Goal: Information Seeking & Learning: Find specific fact

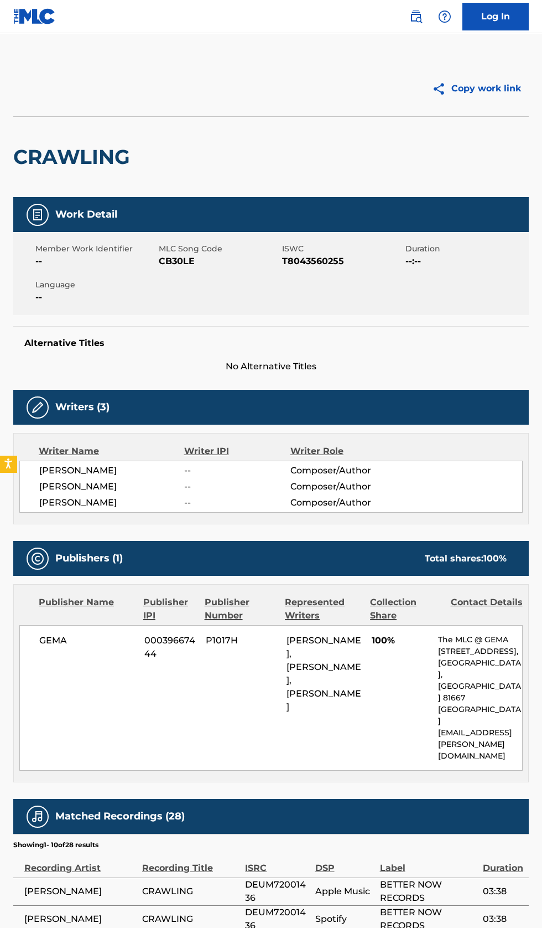
click at [417, 34] on main "Copy work link CRAWLING Work Detail Member Work Identifier -- MLC Song Code CB3…" at bounding box center [271, 622] width 542 height 1178
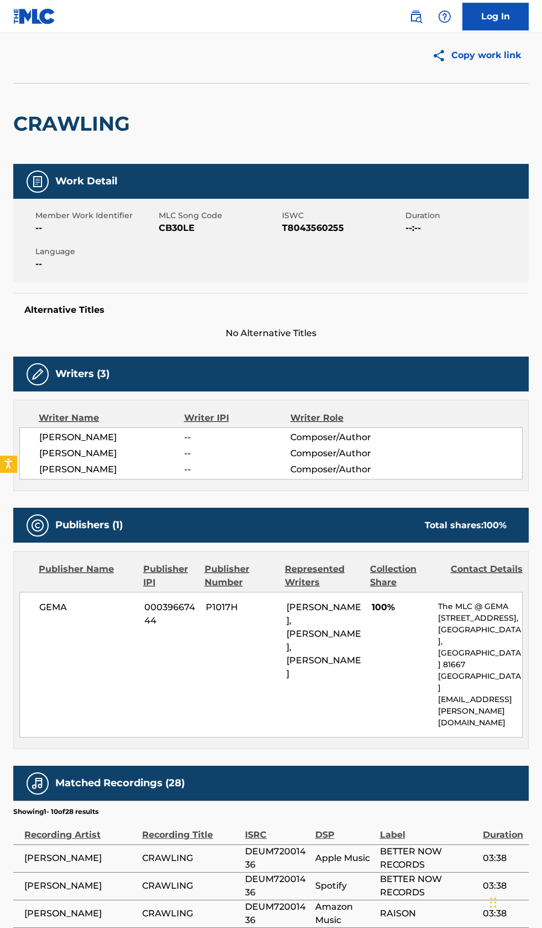
click at [416, 20] on img at bounding box center [416, 16] width 13 height 13
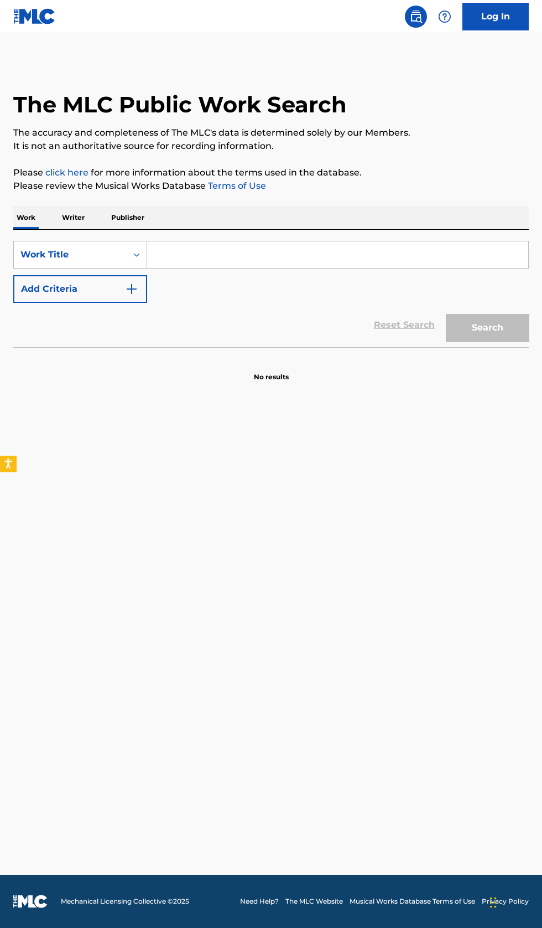
click at [258, 284] on div "SearchWithCriteriae140ad25-3790-4bff-bbc2-46ad4218fc6b Work Title Add Criteria" at bounding box center [271, 272] width 516 height 62
click at [77, 217] on p "Writer" at bounding box center [73, 217] width 29 height 23
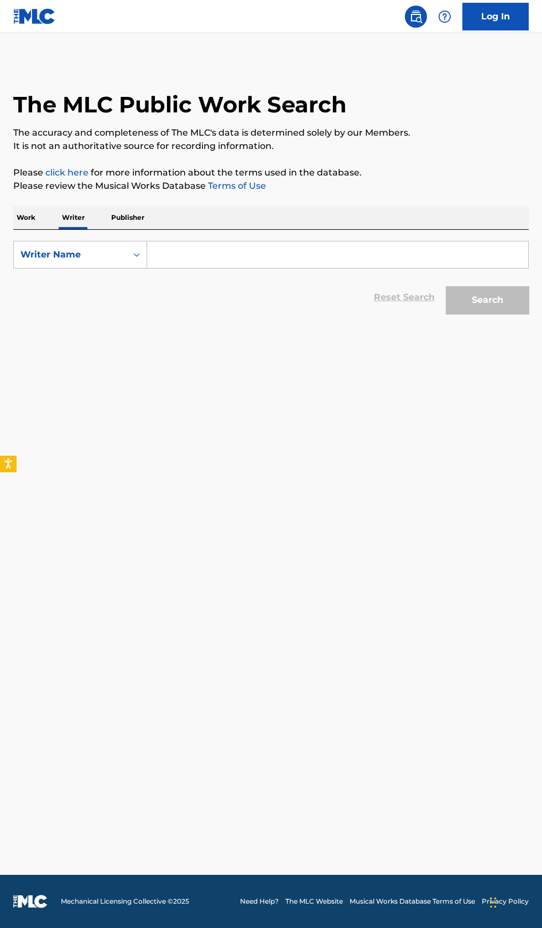
click at [268, 255] on input "Search Form" at bounding box center [337, 254] width 381 height 27
click at [509, 312] on button "Search" at bounding box center [487, 300] width 83 height 28
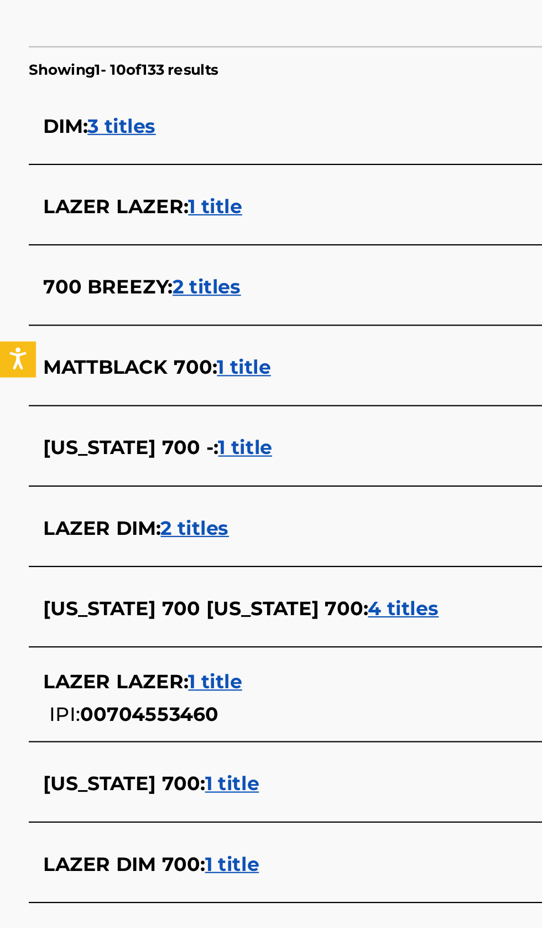
click at [160, 700] on div "LAZER DIM 700 : 1 title" at bounding box center [257, 696] width 474 height 13
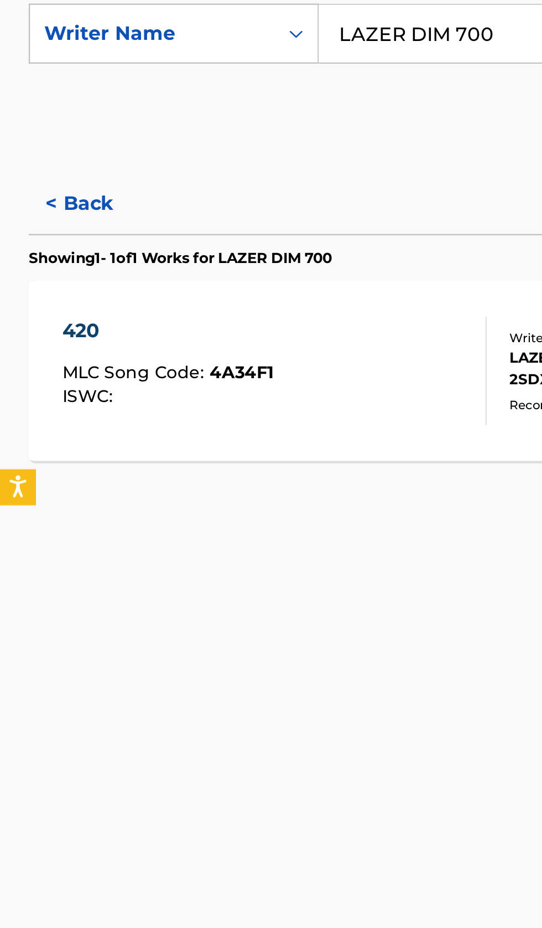
click at [34, 338] on button "< Back" at bounding box center [46, 333] width 66 height 28
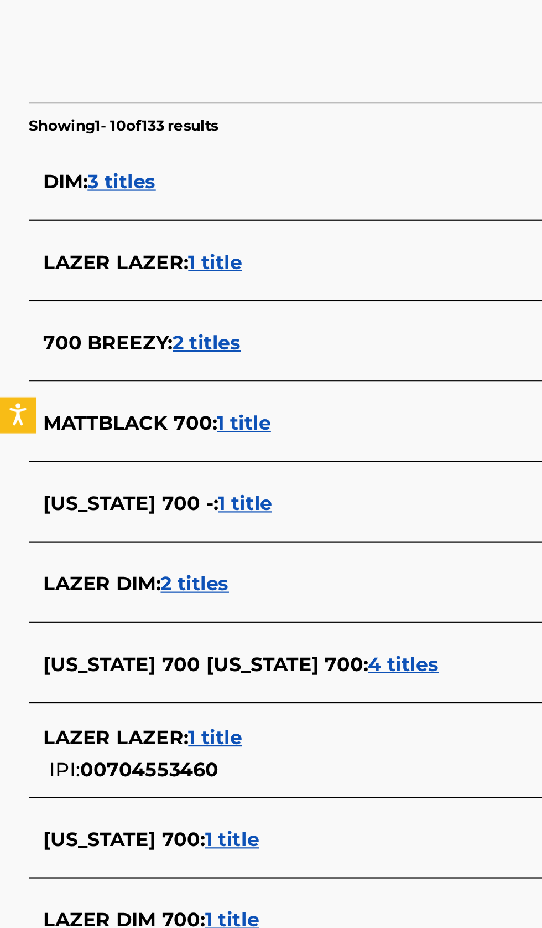
click at [177, 538] on div "LAZER DIM : 2 titles" at bounding box center [257, 541] width 474 height 13
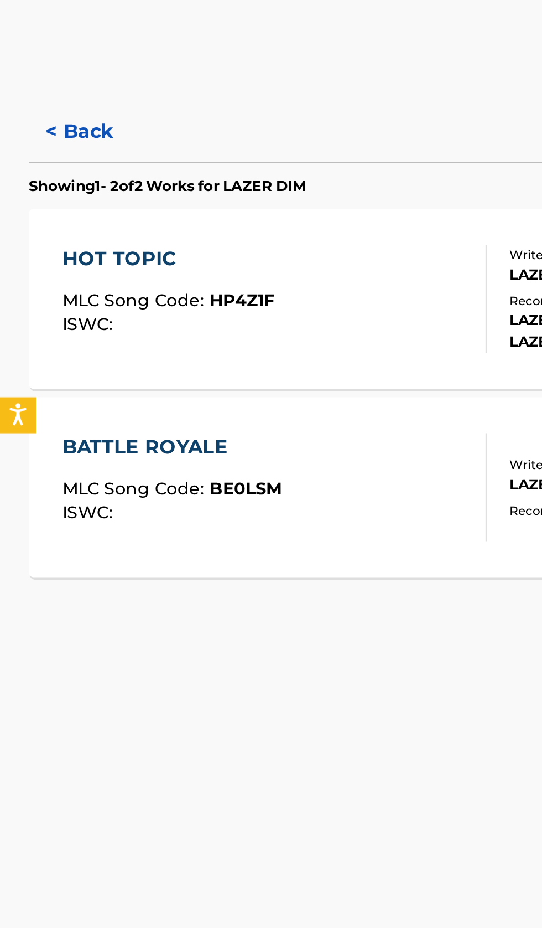
click at [45, 333] on button "< Back" at bounding box center [46, 333] width 66 height 28
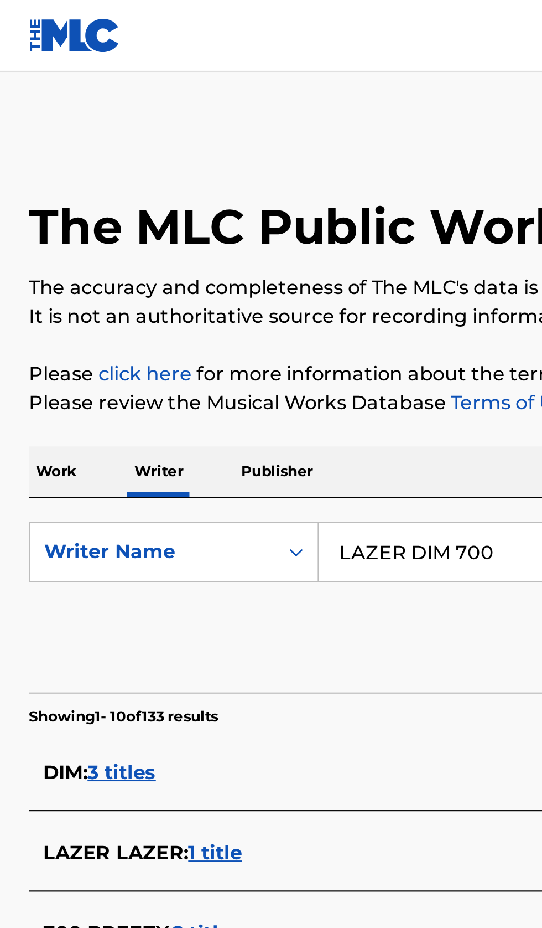
click at [236, 250] on input "LAZER DIM 700" at bounding box center [337, 254] width 381 height 27
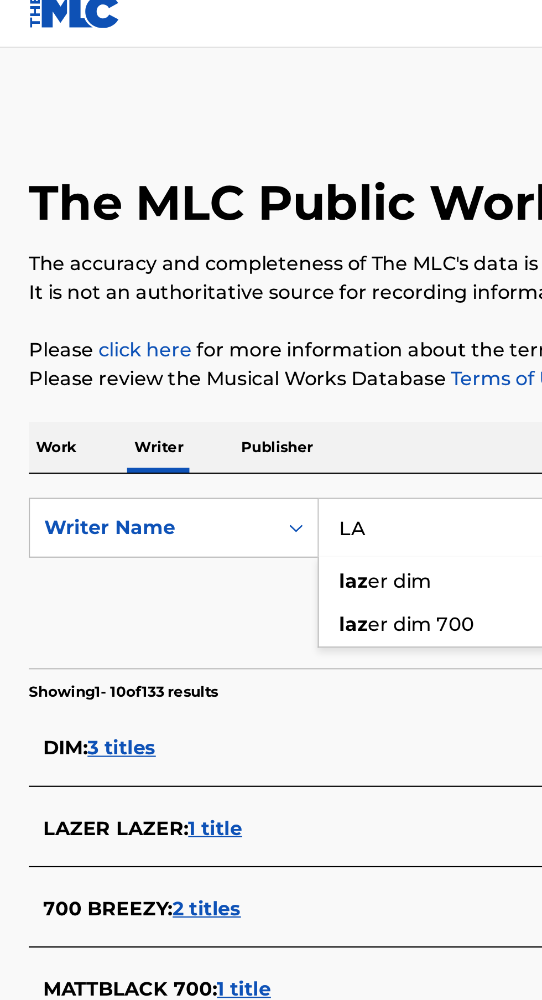
type input "L"
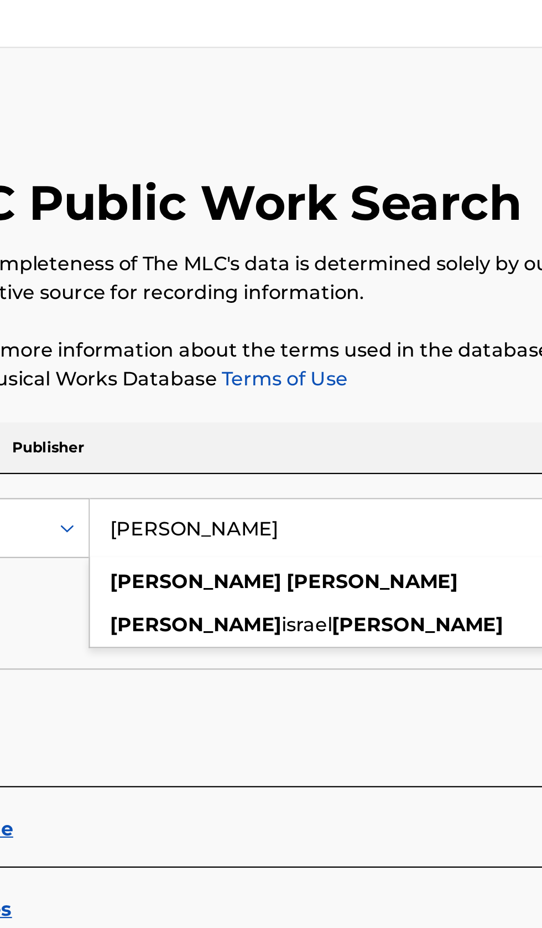
type input "Samuel Applebaum"
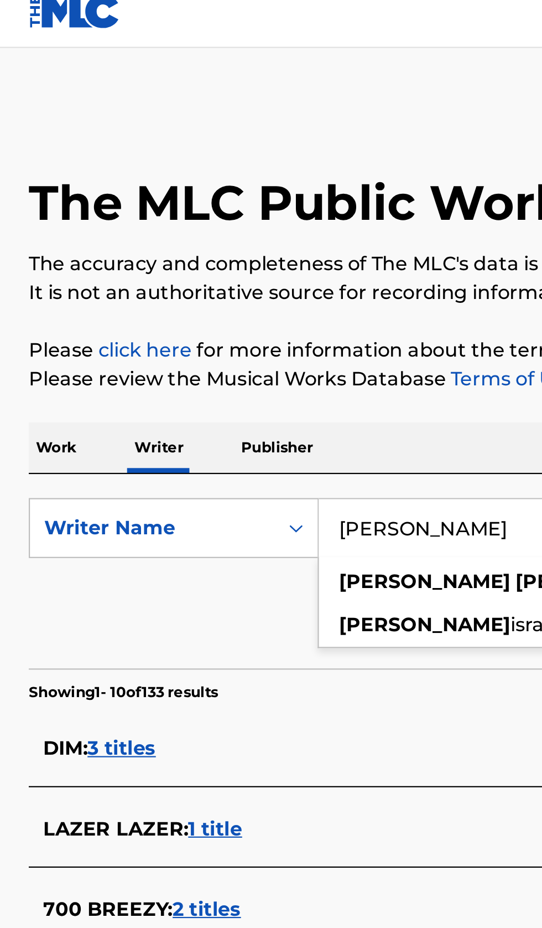
click at [34, 211] on p "Work" at bounding box center [25, 217] width 25 height 23
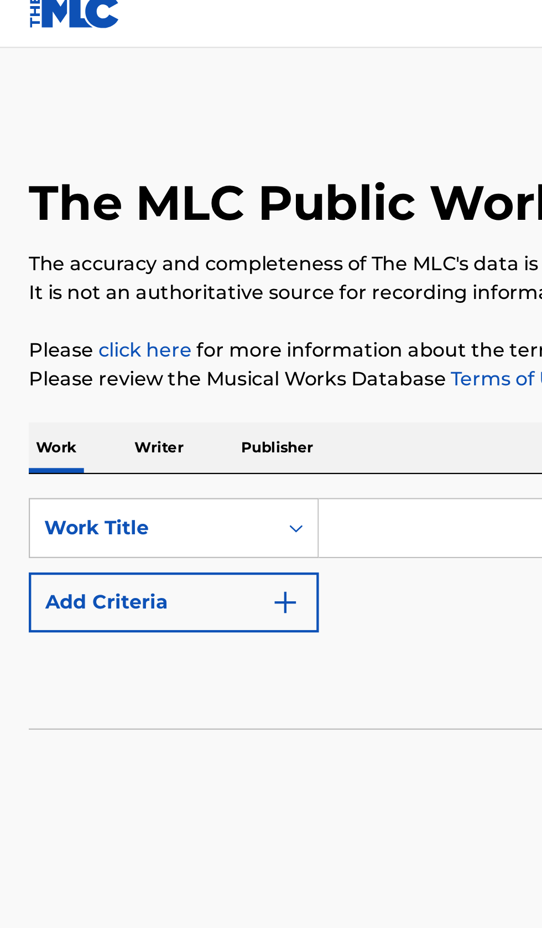
click at [178, 257] on input "Search Form" at bounding box center [337, 254] width 381 height 27
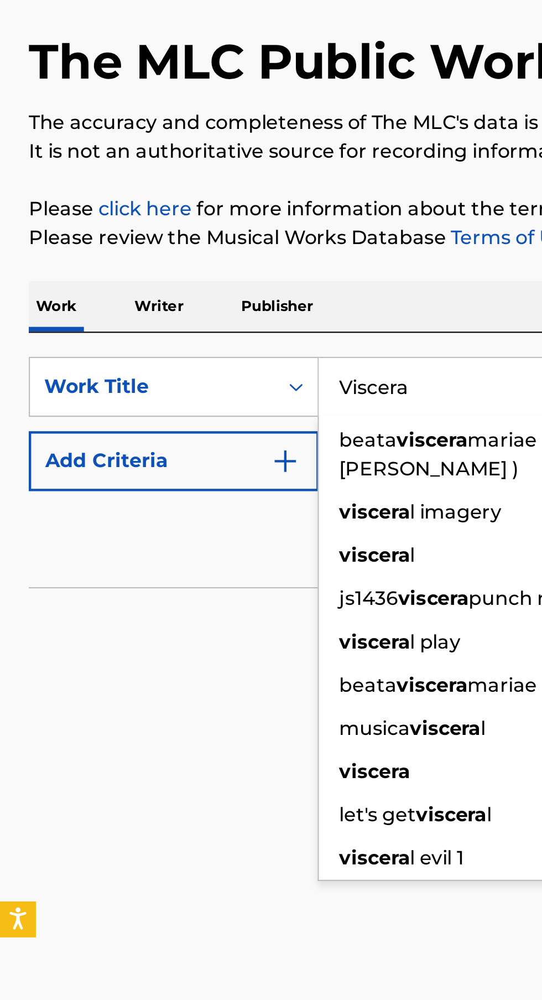
type input "Viscera"
click at [134, 289] on img "Search Form" at bounding box center [131, 288] width 13 height 13
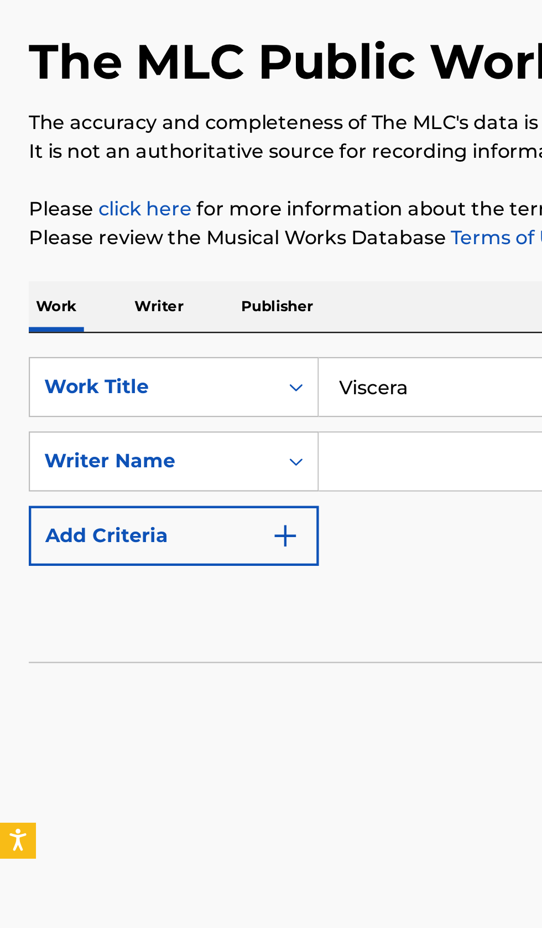
click at [187, 284] on input "Search Form" at bounding box center [327, 289] width 361 height 27
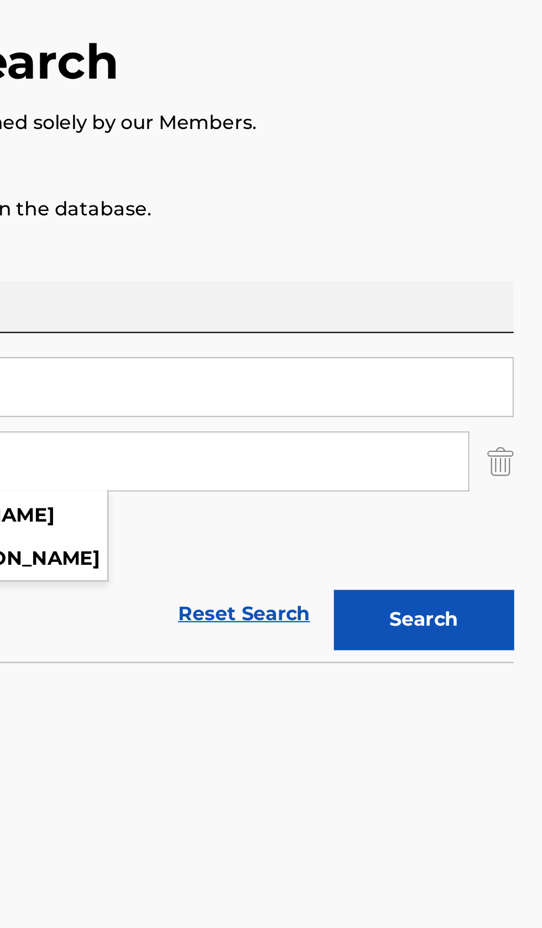
click at [516, 348] on button "Search" at bounding box center [487, 362] width 83 height 28
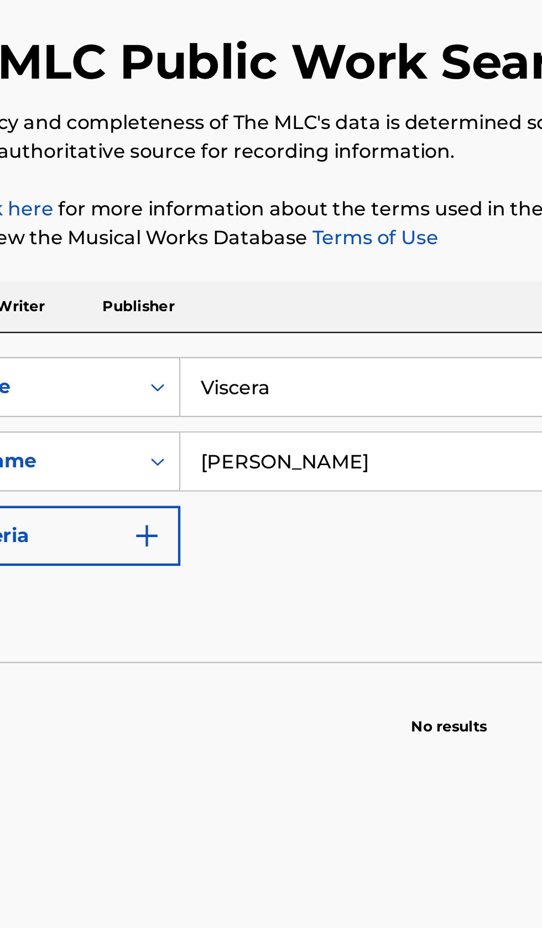
click at [274, 287] on input "Samuel Applebaum" at bounding box center [327, 289] width 361 height 27
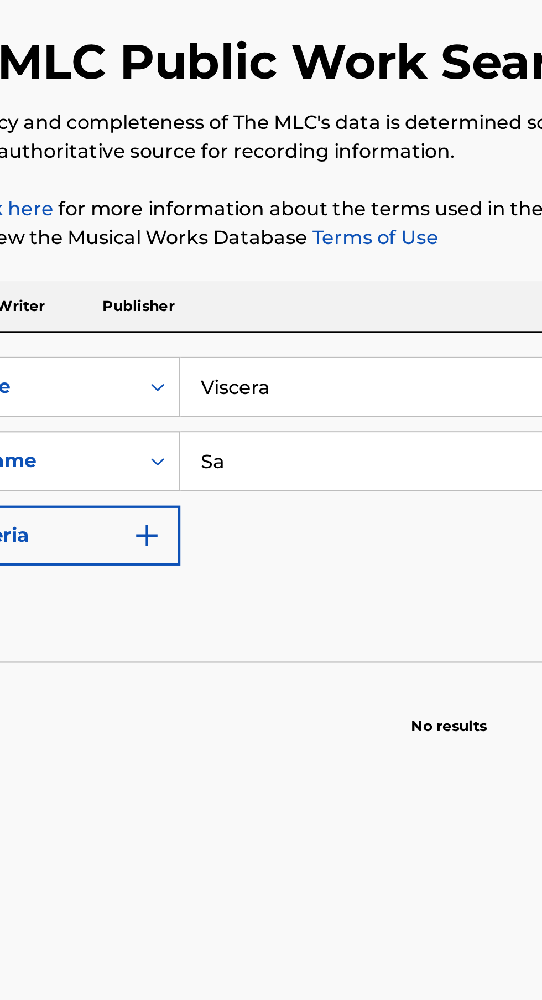
type input "S"
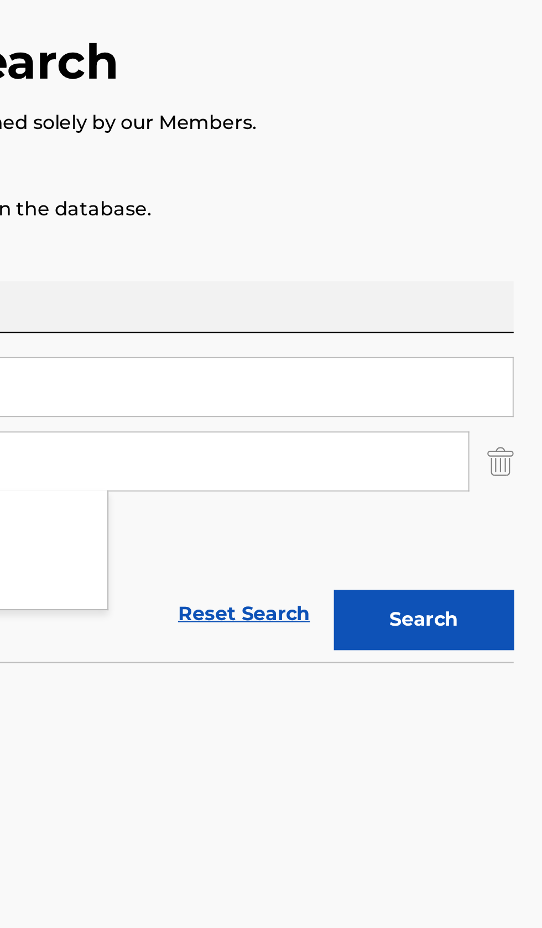
type input "Lukas Magyar"
click at [508, 369] on button "Search" at bounding box center [487, 362] width 83 height 28
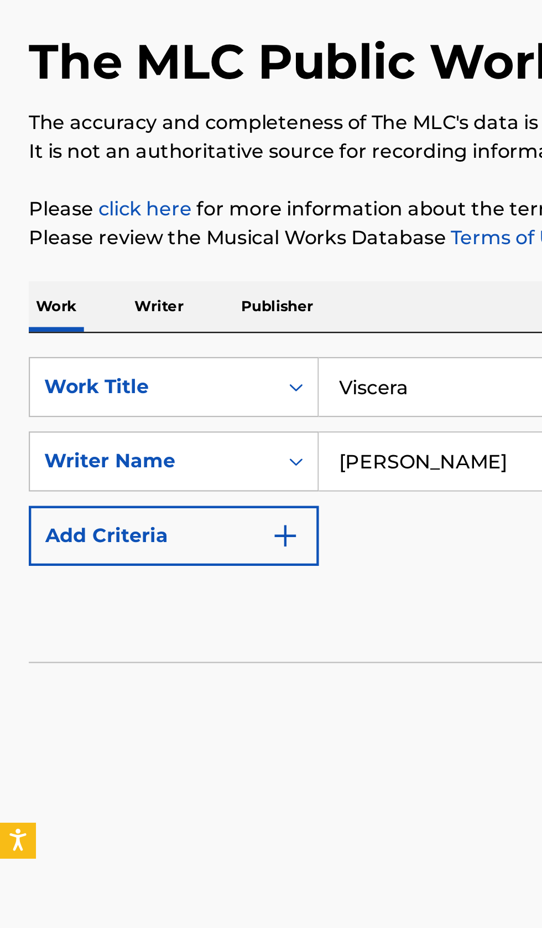
click at [78, 213] on p "Writer" at bounding box center [73, 217] width 29 height 23
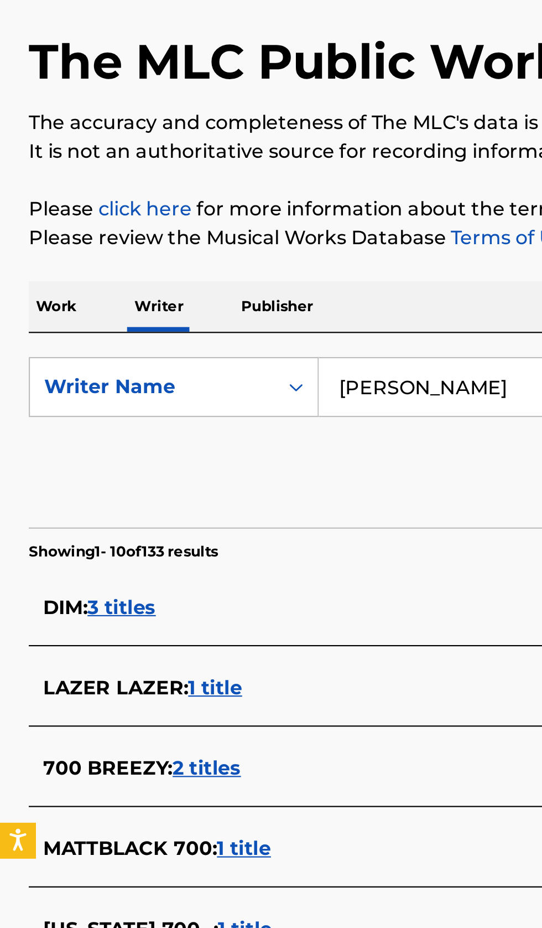
click at [193, 257] on input "Samuel Applebaum" at bounding box center [337, 254] width 381 height 27
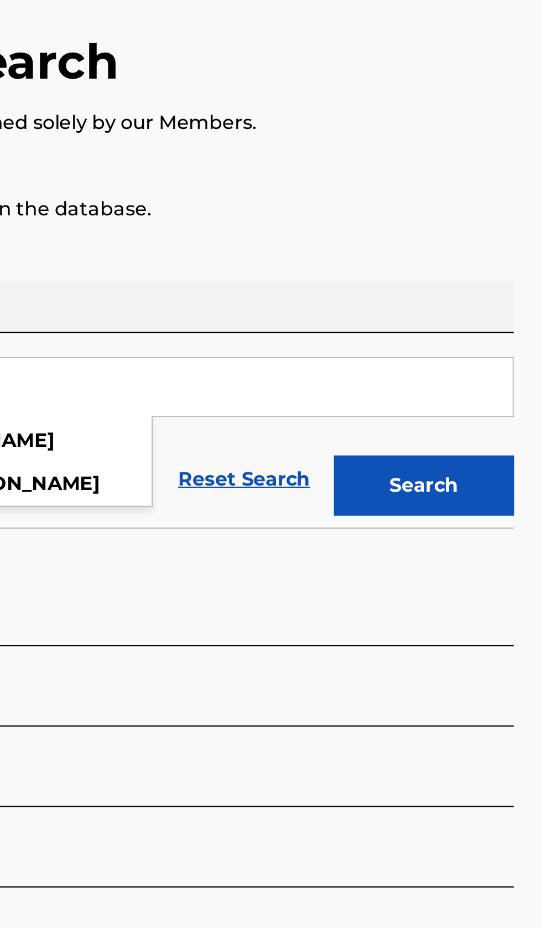
click at [513, 313] on button "Search" at bounding box center [487, 300] width 83 height 28
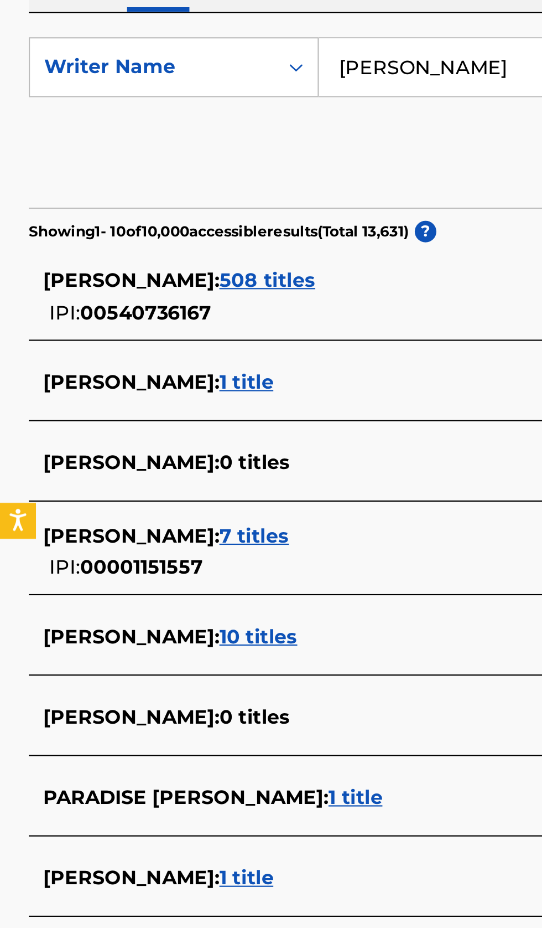
click at [208, 518] on div "SAMUEL APPLEBAUM : 10 titles" at bounding box center [257, 517] width 474 height 13
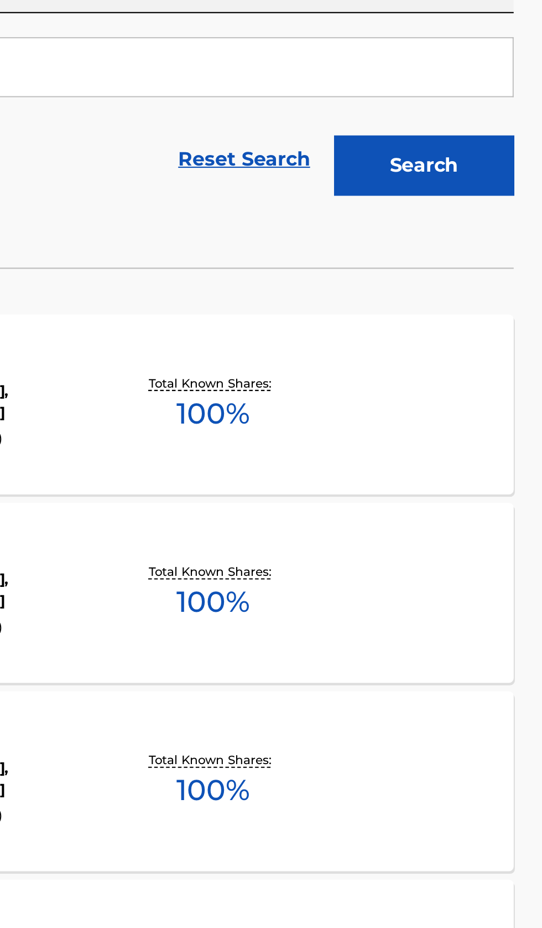
click at [457, 428] on div "CHRISTMAS MARCH MLC Song Code : C16246 ISWC : Writers ( 2 ) LOUIS GORDON, SAMUE…" at bounding box center [271, 410] width 516 height 83
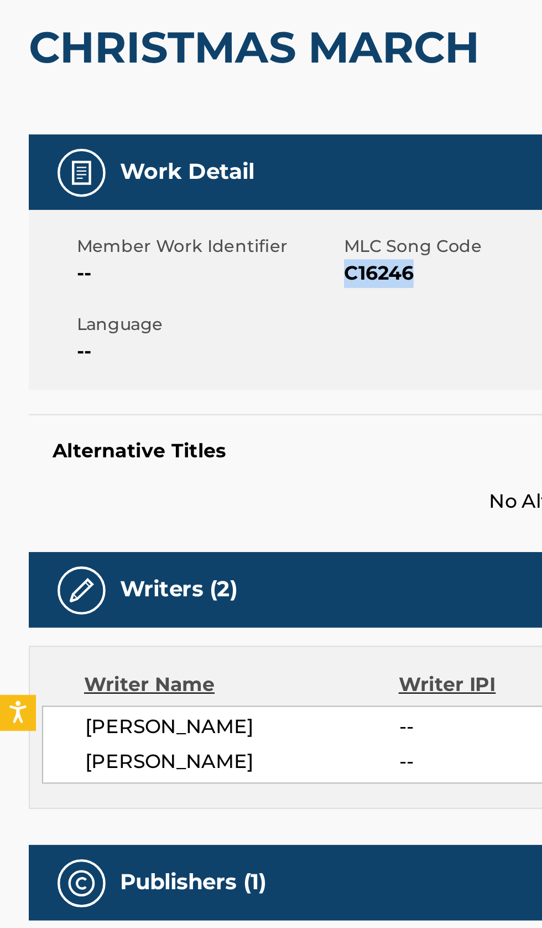
copy span "C16246"
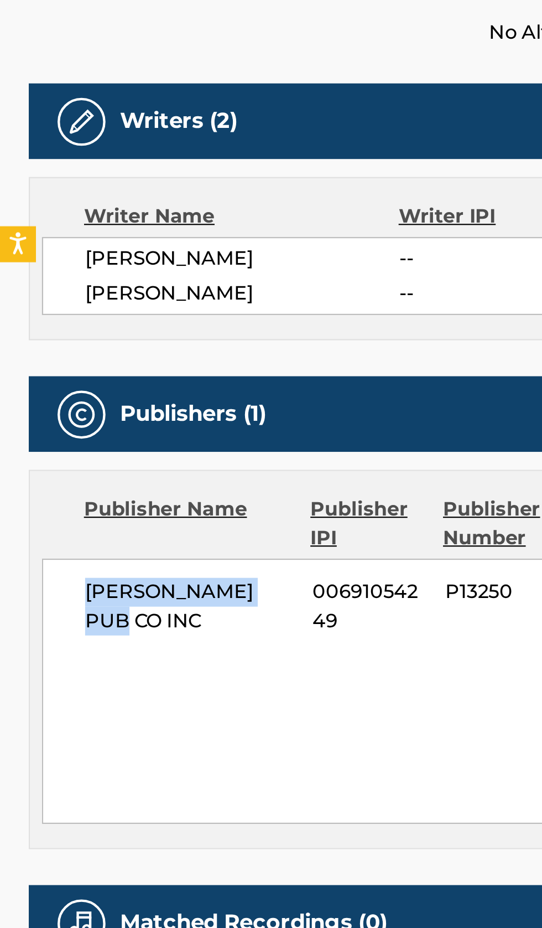
copy span "[PERSON_NAME] PUB CO INC"
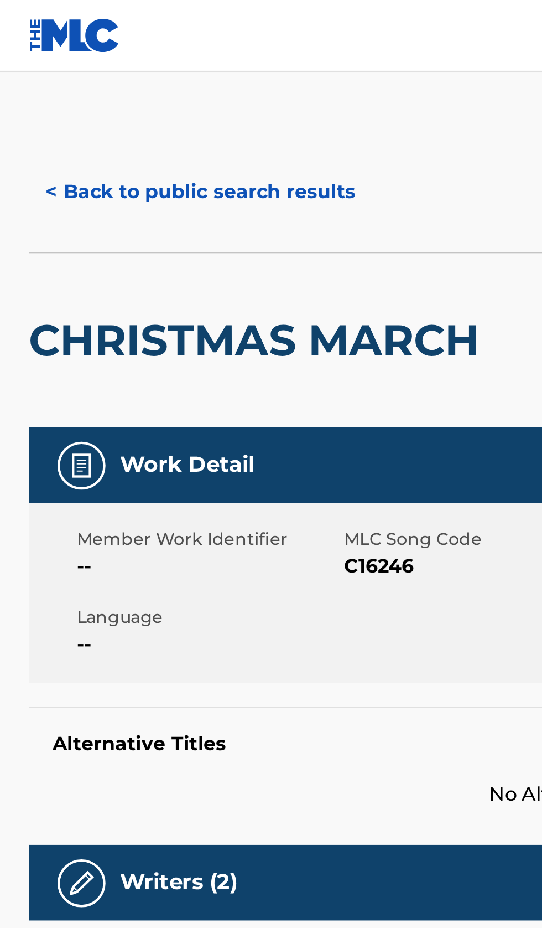
click at [85, 92] on button "< Back to public search results" at bounding box center [92, 89] width 159 height 28
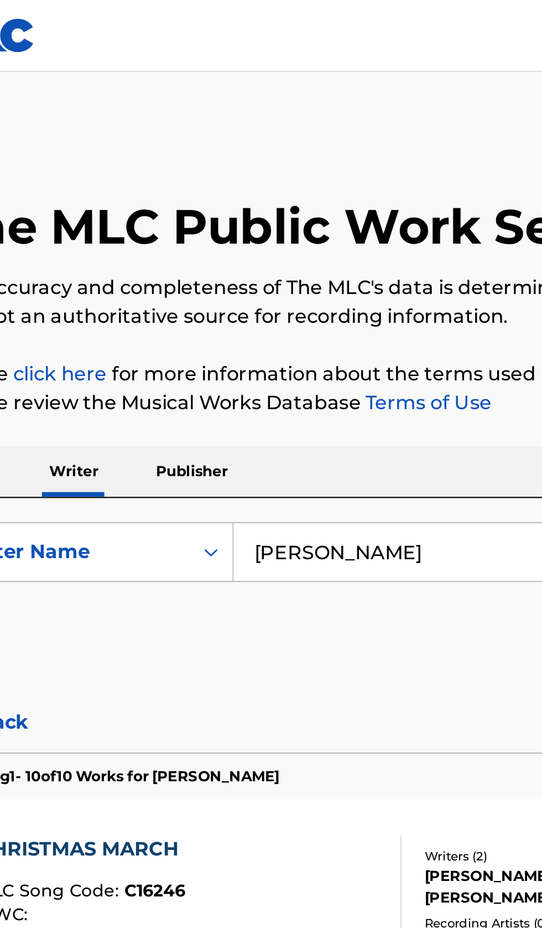
click at [262, 253] on input "Samuel Applebaum" at bounding box center [337, 254] width 381 height 27
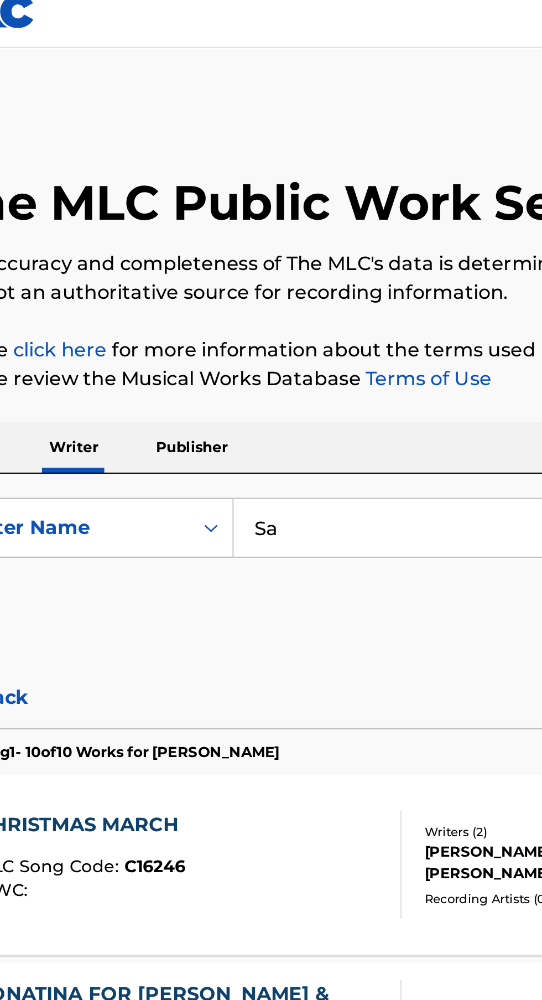
type input "S"
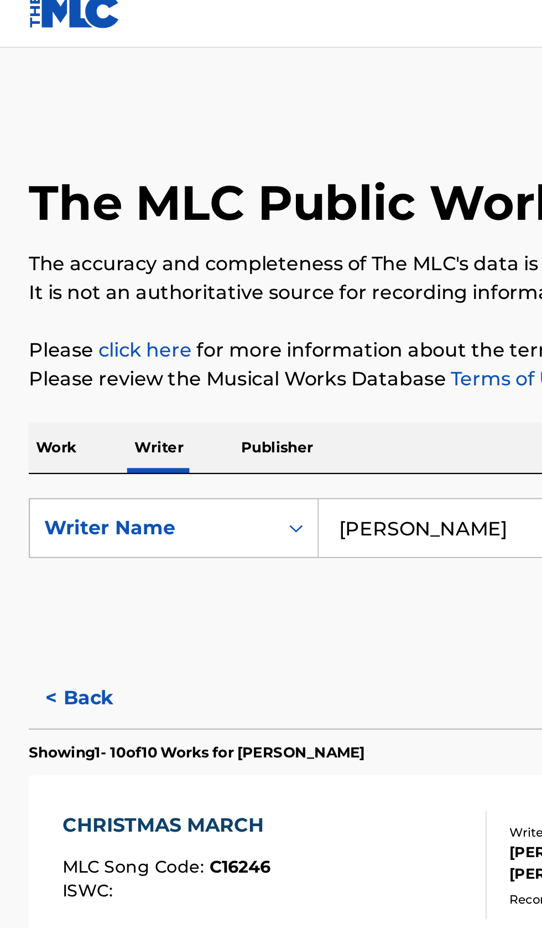
click at [222, 253] on input "Mark Okubo" at bounding box center [337, 254] width 381 height 27
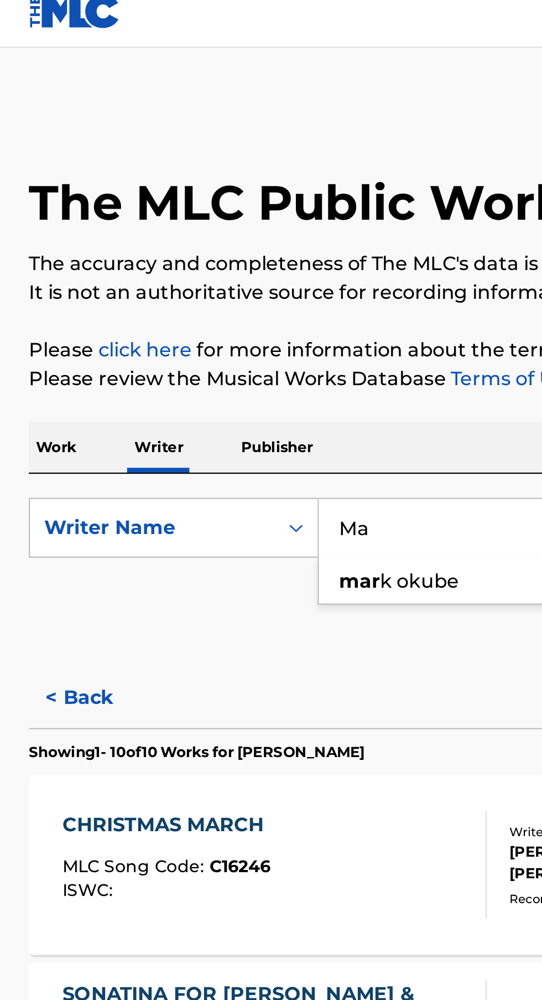
type input "M"
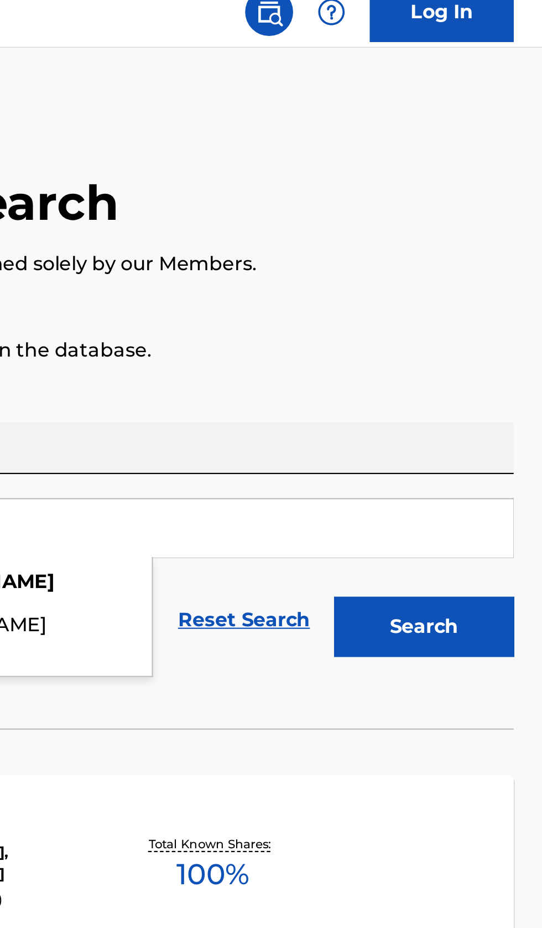
type input "Daniel Hauser"
click at [514, 297] on button "Search" at bounding box center [487, 300] width 83 height 28
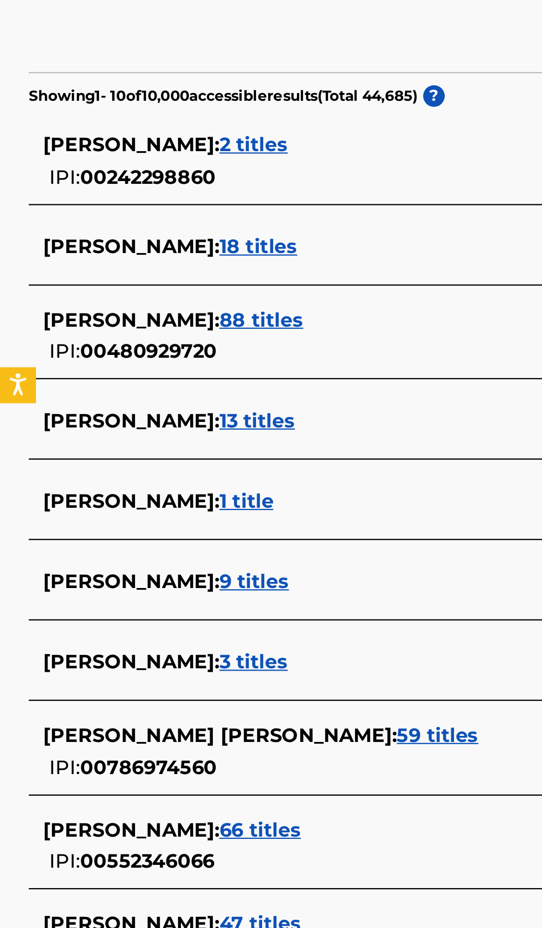
click at [191, 712] on div "DANIEL HAUSER : 47 titles" at bounding box center [257, 712] width 474 height 13
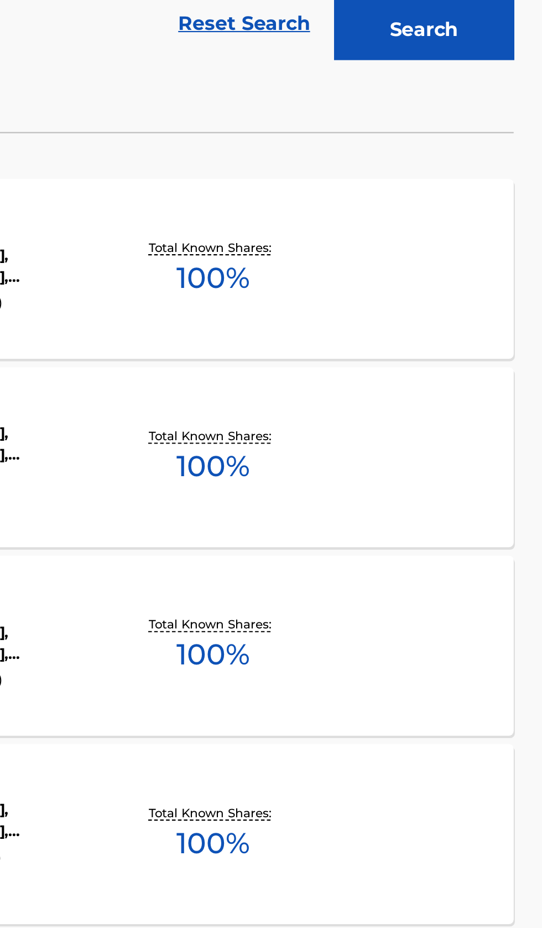
click at [468, 438] on div "GOOD PEOPLE MLC Song Code : GF0P5J ISWC : T0504583805 Writers ( 3 ) MARC FRISCH…" at bounding box center [271, 410] width 516 height 83
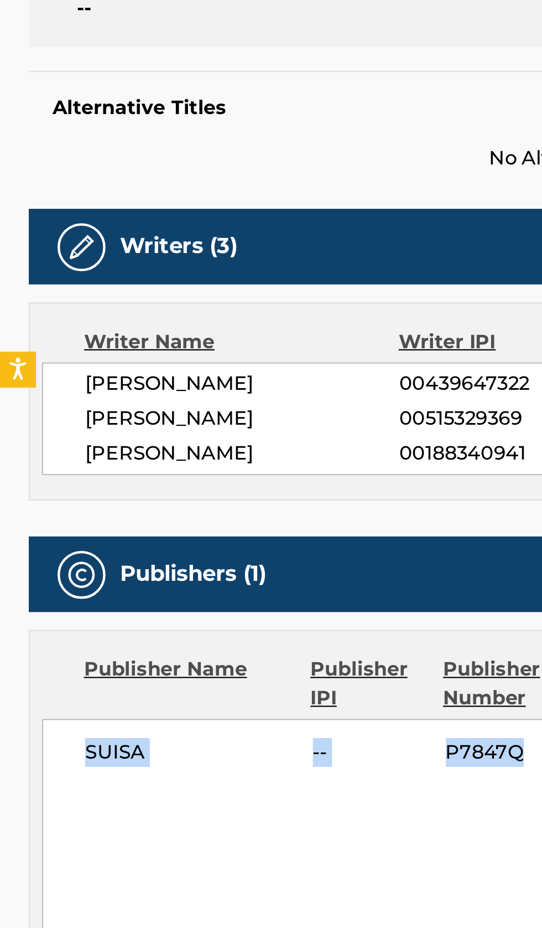
copy div "Contact Details SUISA -- P7847Q"
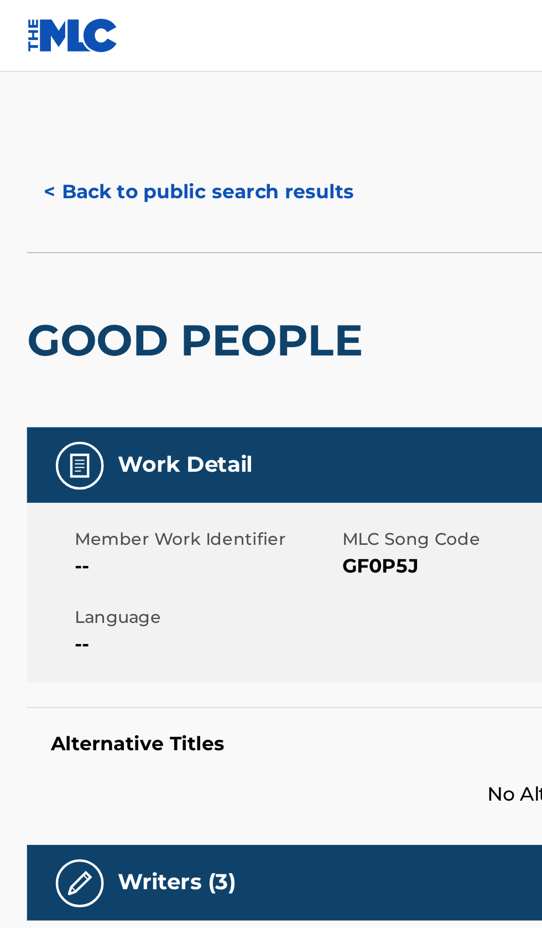
click at [113, 82] on button "< Back to public search results" at bounding box center [92, 89] width 159 height 28
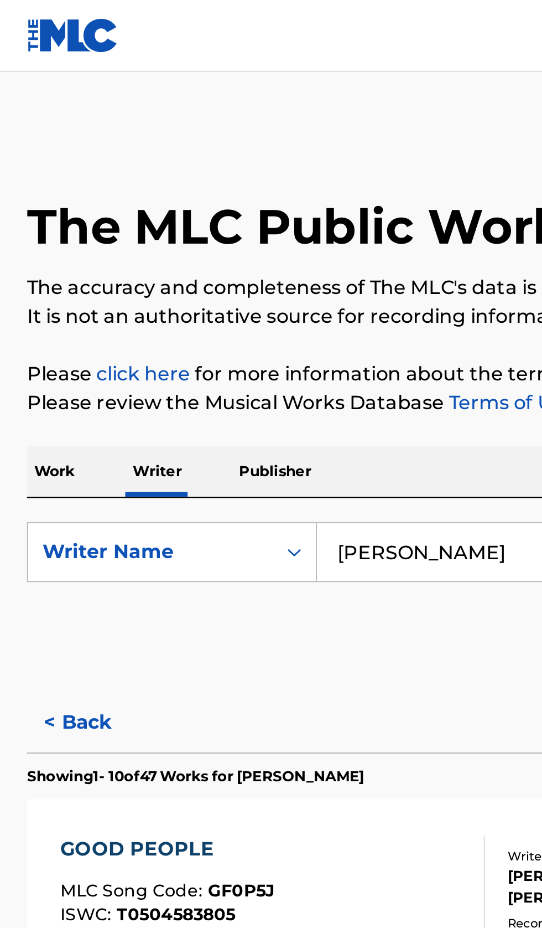
click at [233, 260] on input "Daniel Hauser" at bounding box center [337, 254] width 381 height 27
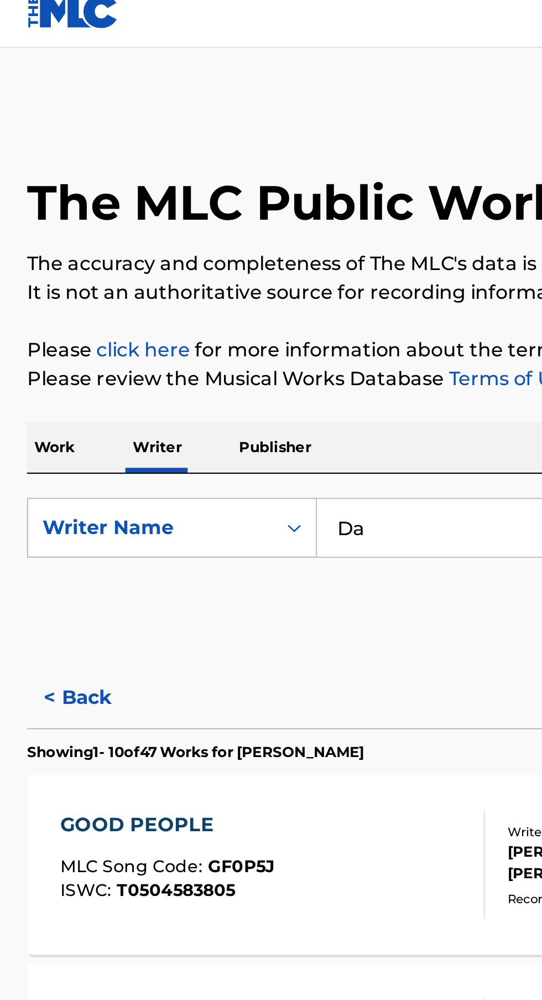
type input "D"
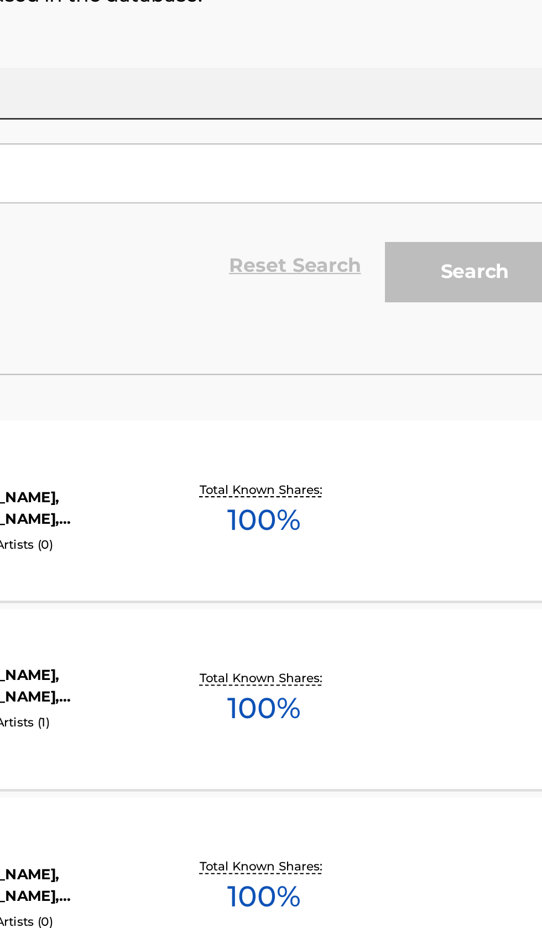
click at [454, 426] on div "GOOD PEOPLE MLC Song Code : GF0P5J ISWC : T0504583805 Writers ( 3 ) MARC FRISCH…" at bounding box center [271, 410] width 516 height 83
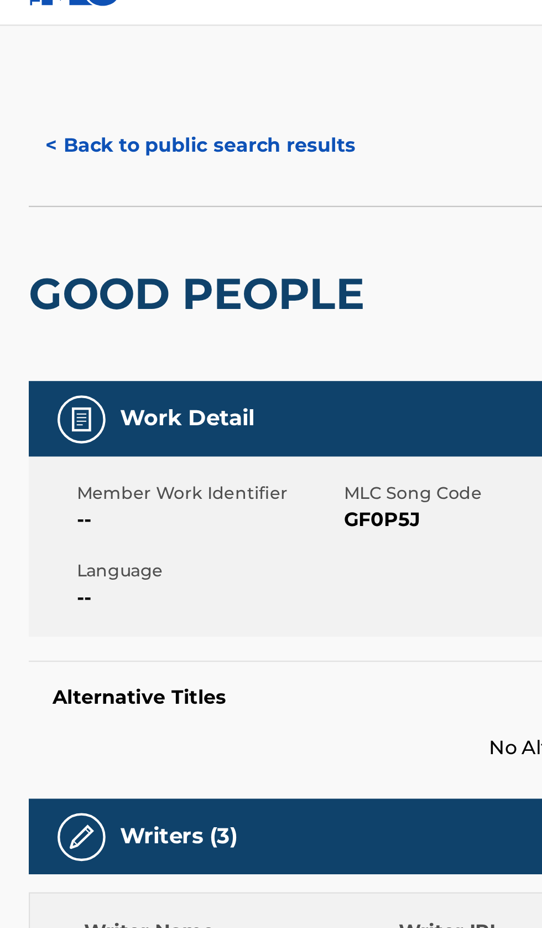
click at [123, 90] on button "< Back to public search results" at bounding box center [92, 89] width 159 height 28
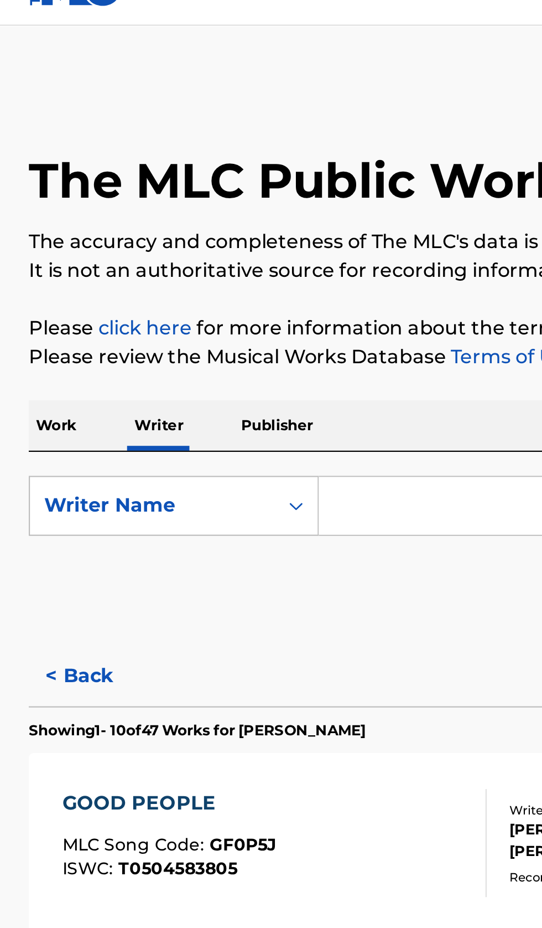
click at [185, 255] on input "Search Form" at bounding box center [337, 254] width 381 height 27
click at [210, 252] on input "Search Form" at bounding box center [337, 254] width 381 height 27
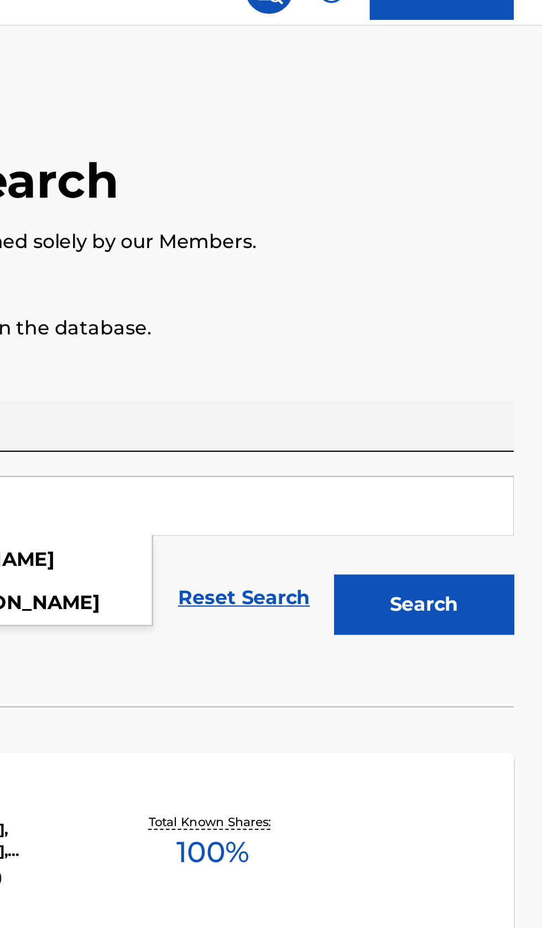
type input "Samuel Applebaum"
click at [508, 308] on button "Search" at bounding box center [487, 300] width 83 height 28
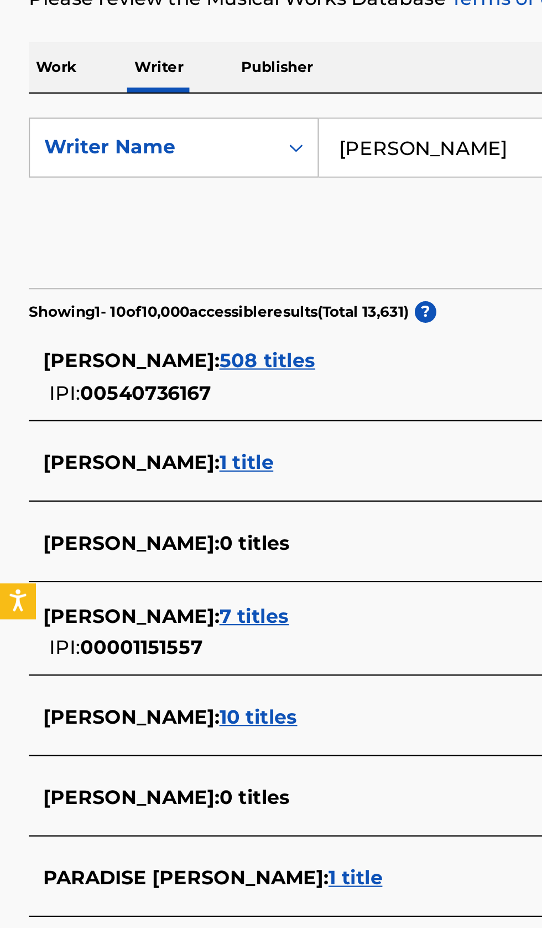
click at [202, 512] on div "SAMUEL APPLEBAUM : 10 titles" at bounding box center [257, 517] width 474 height 13
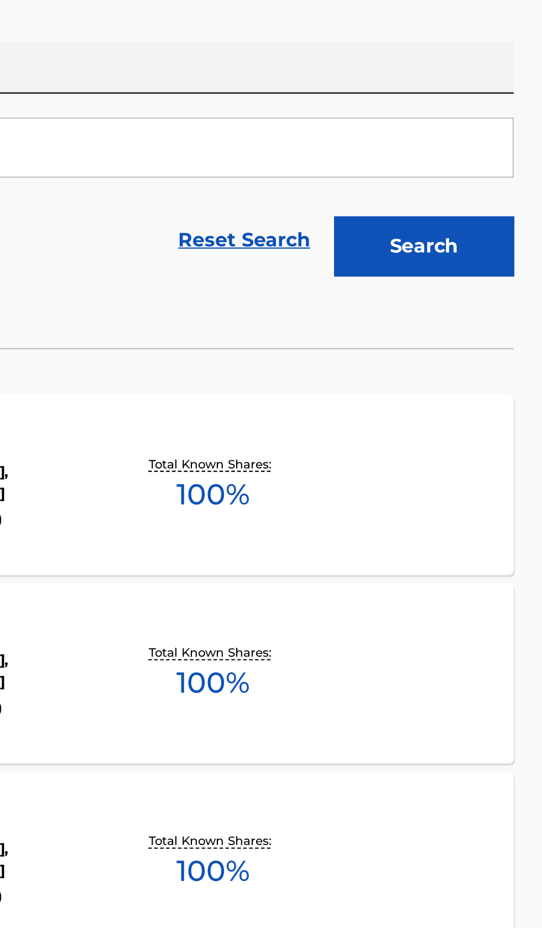
click at [463, 429] on div "CHRISTMAS MARCH MLC Song Code : C16246 ISWC : Writers ( 2 ) LOUIS GORDON, SAMUE…" at bounding box center [271, 410] width 516 height 83
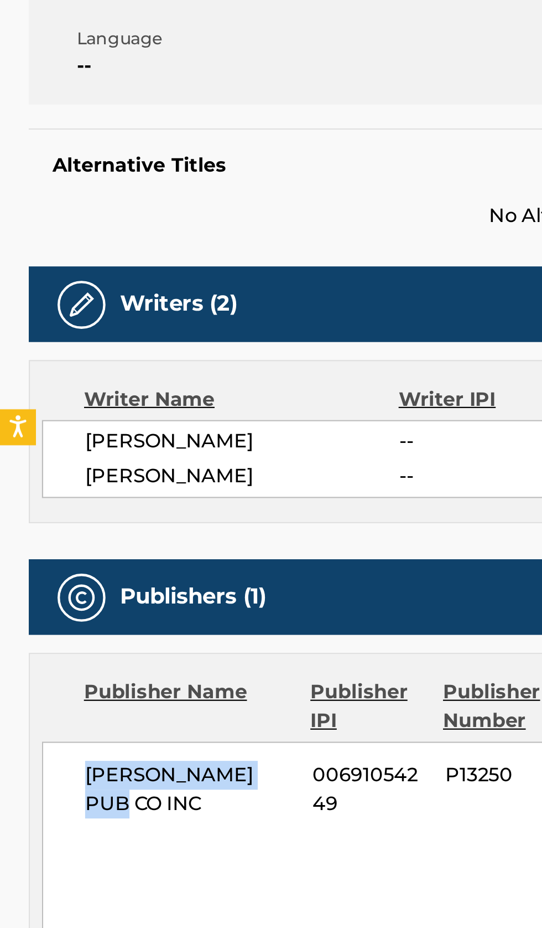
copy span "[PERSON_NAME] PUB CO INC"
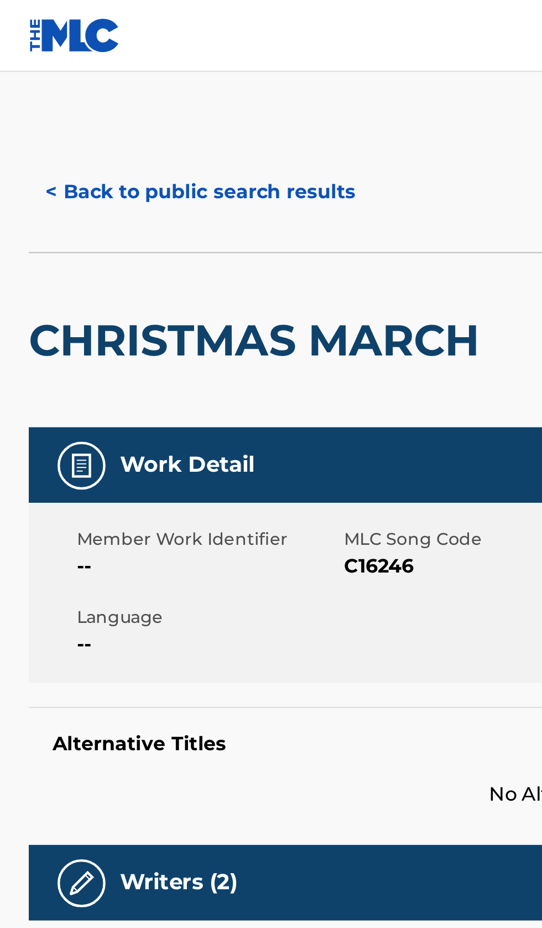
click at [122, 91] on button "< Back to public search results" at bounding box center [92, 89] width 159 height 28
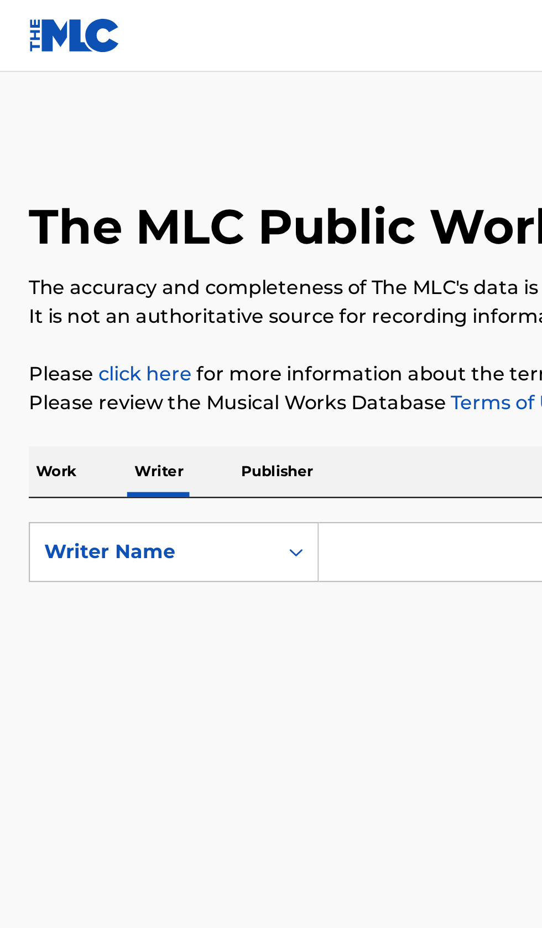
click at [182, 244] on input "Search Form" at bounding box center [337, 254] width 381 height 27
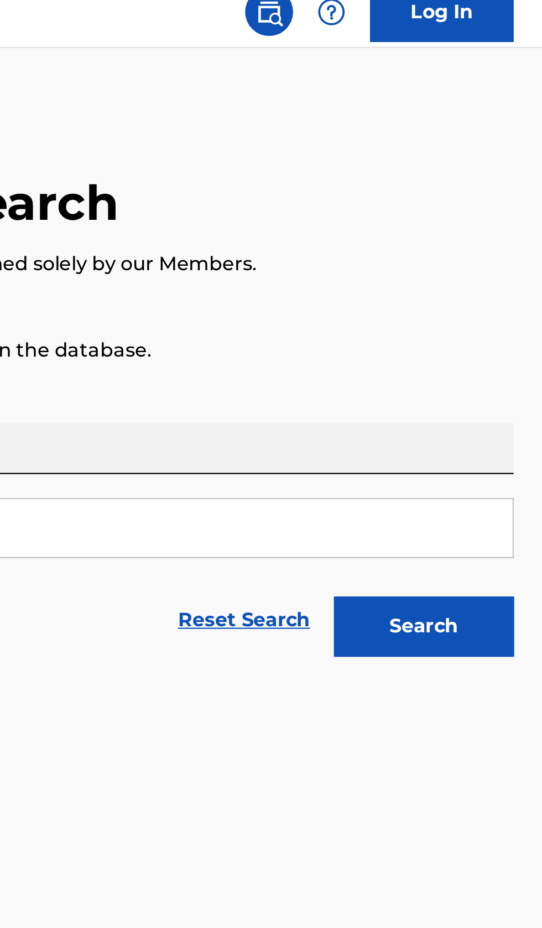
click at [503, 304] on button "Search" at bounding box center [487, 300] width 83 height 28
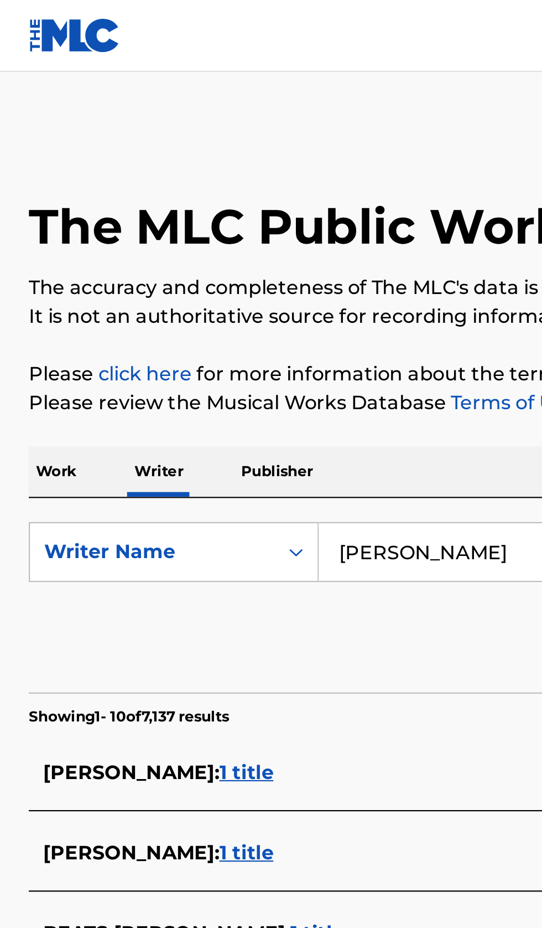
click at [242, 253] on input "[PERSON_NAME]" at bounding box center [337, 254] width 381 height 27
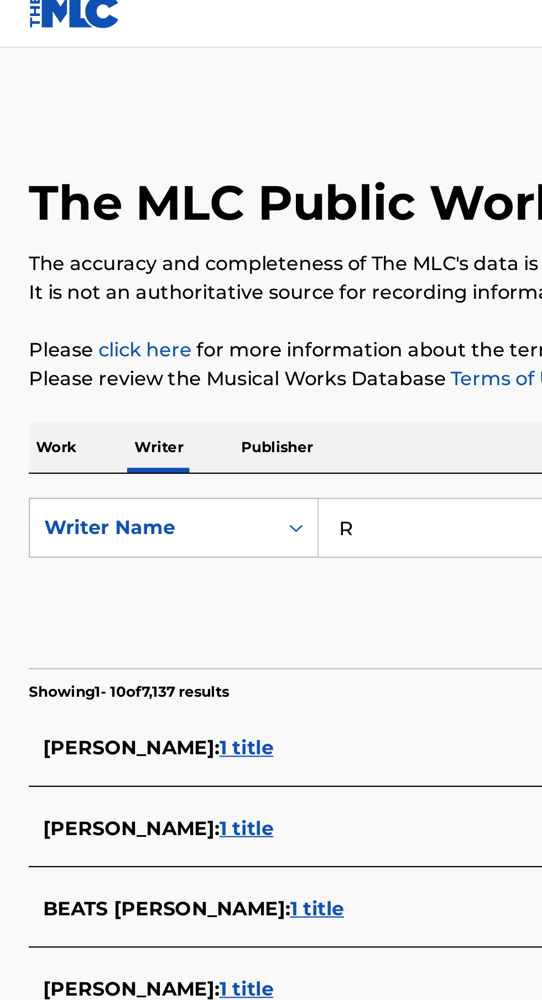
type input "R"
click at [446, 286] on button "Search" at bounding box center [487, 300] width 83 height 28
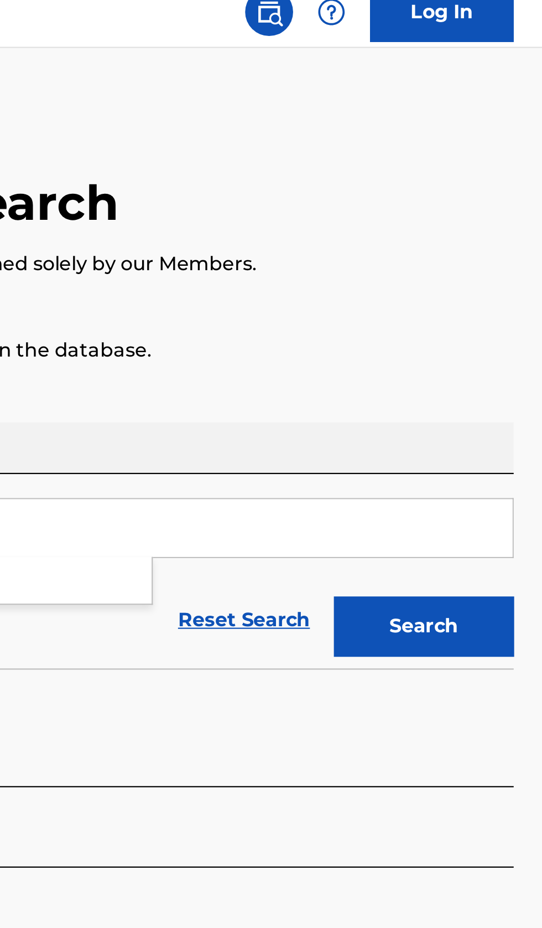
type input "Mome Boys"
click at [508, 298] on button "Search" at bounding box center [487, 300] width 83 height 28
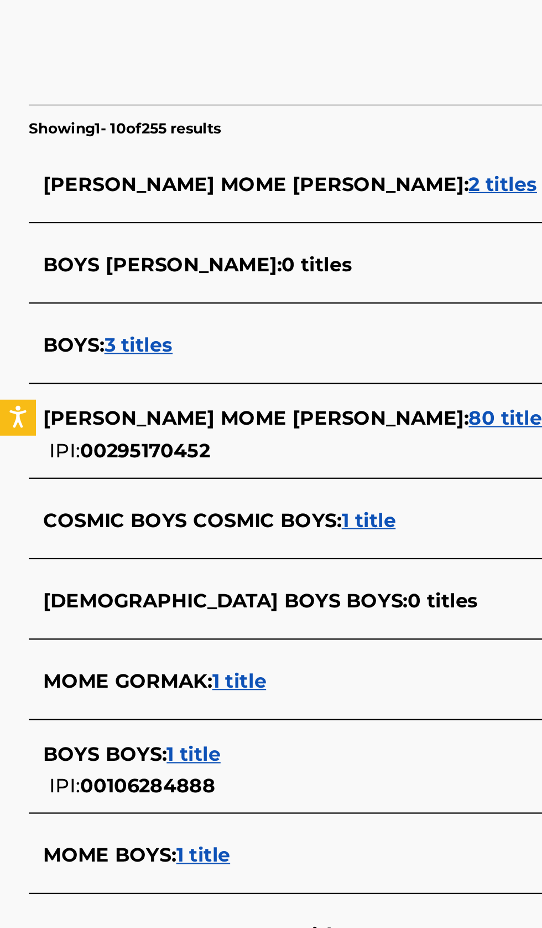
click at [153, 667] on div "MOME BOYS : 1 title" at bounding box center [257, 665] width 474 height 13
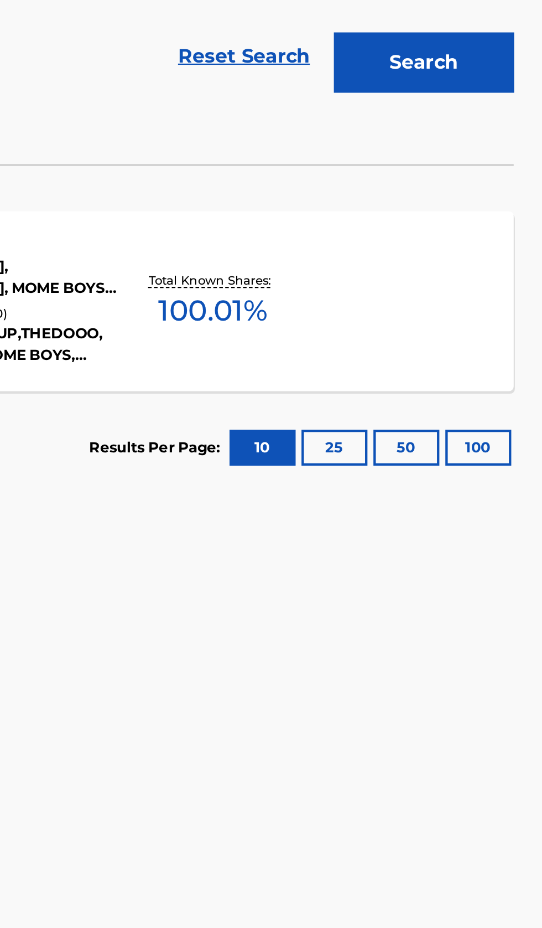
click at [472, 416] on div "JUNGLE MLC Song Code : JB83ML ISWC : Writers ( 4 ) [PERSON_NAME], [PERSON_NAME]…" at bounding box center [271, 410] width 516 height 83
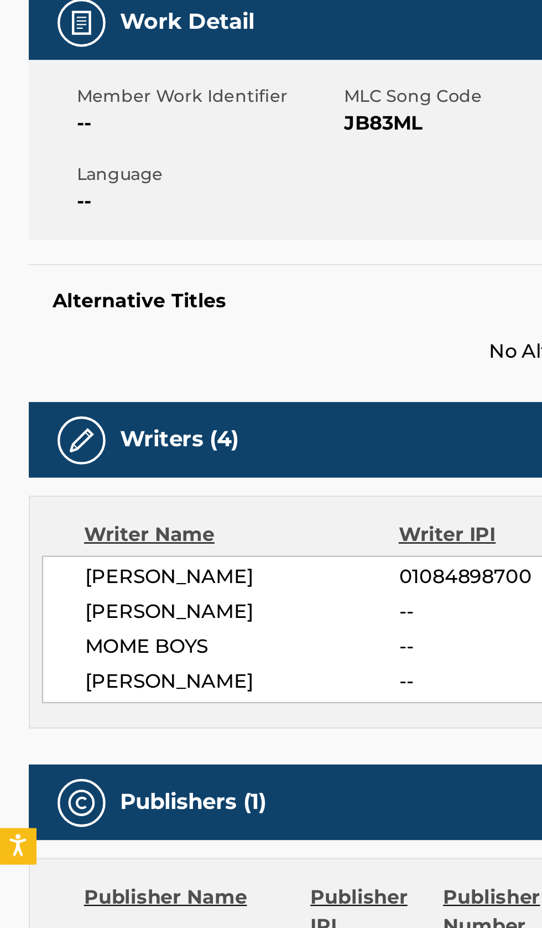
scroll to position [131, 0]
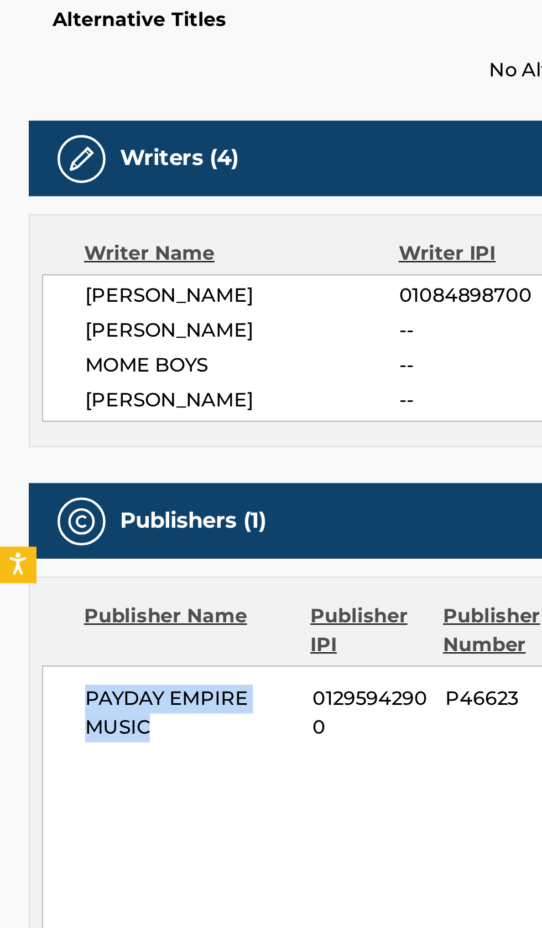
copy span "PAYDAY EMPIRE MUSIC"
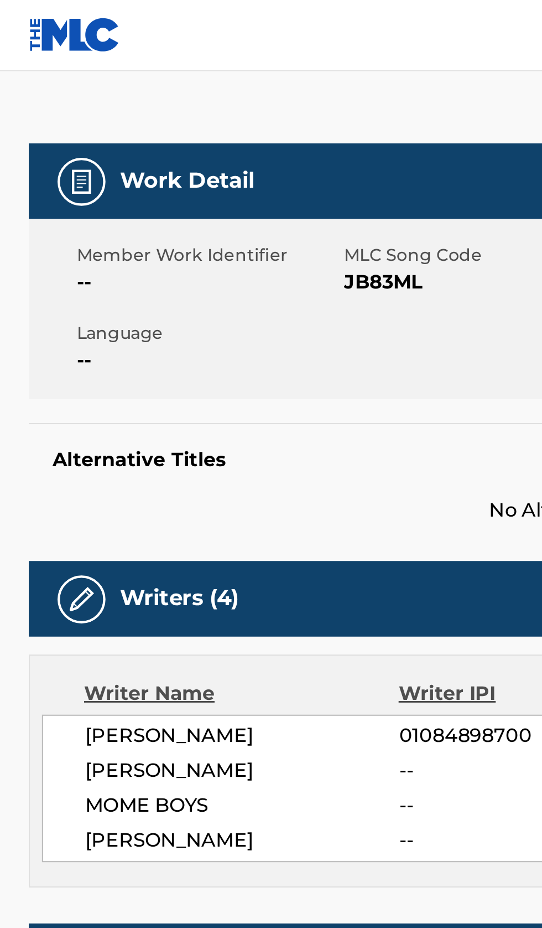
scroll to position [0, 0]
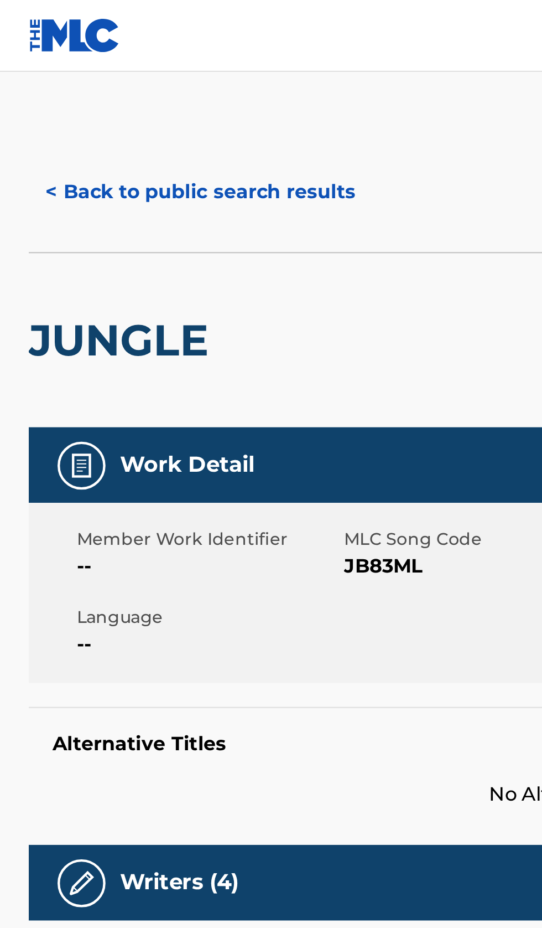
click at [94, 87] on button "< Back to public search results" at bounding box center [92, 89] width 159 height 28
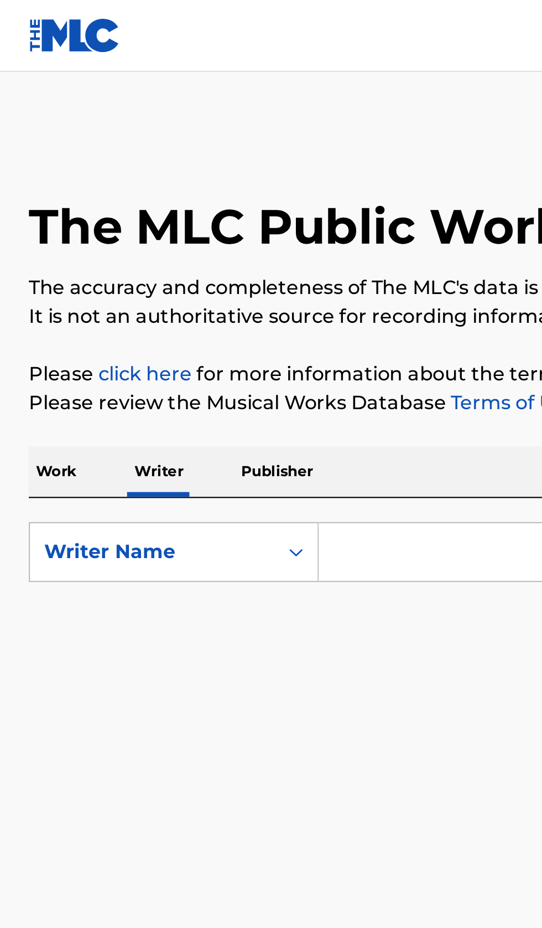
click at [189, 252] on input "Search Form" at bounding box center [337, 254] width 381 height 27
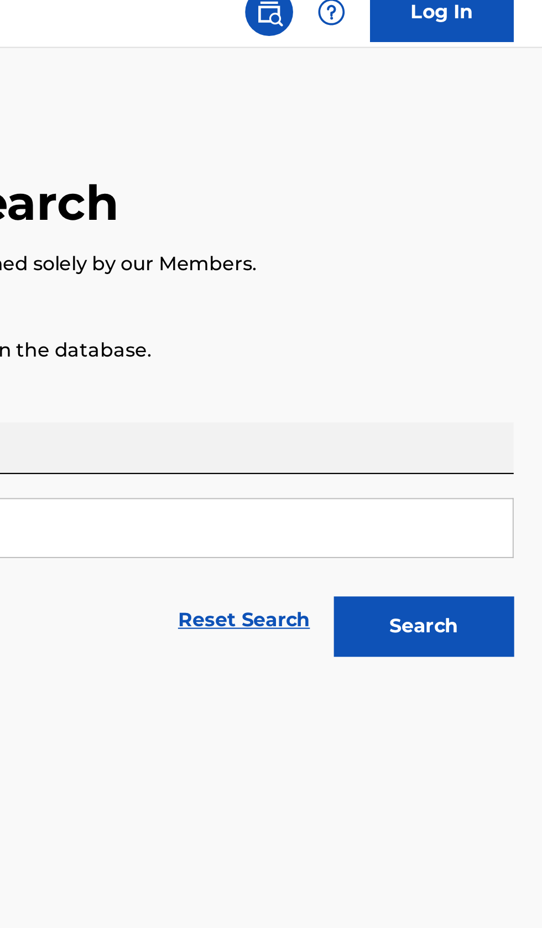
click at [503, 300] on button "Search" at bounding box center [487, 300] width 83 height 28
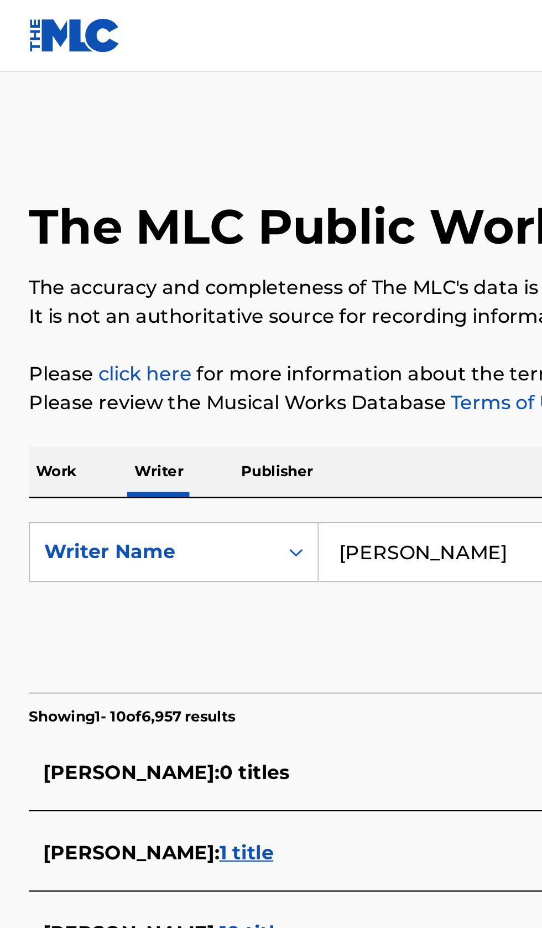
click at [225, 257] on input "Sean Coker" at bounding box center [337, 254] width 381 height 27
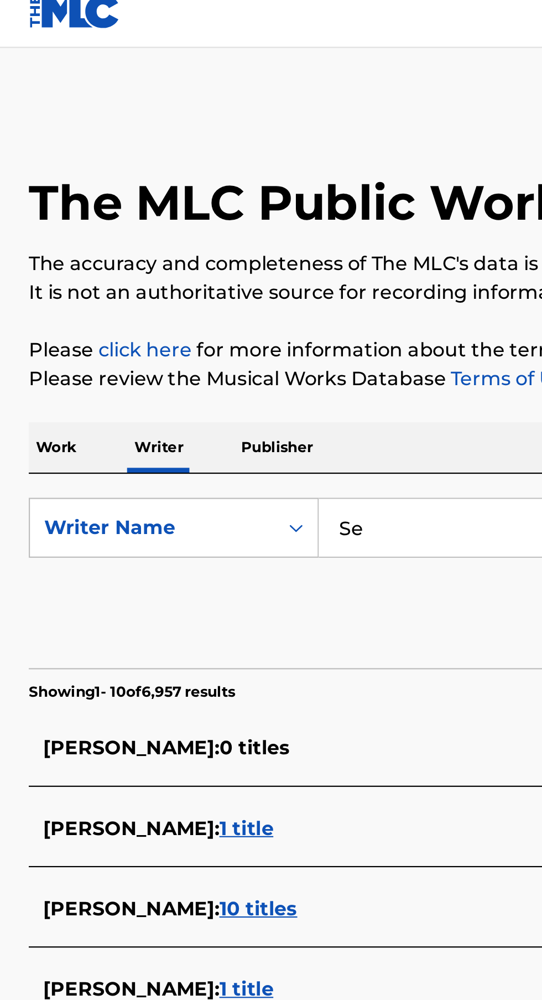
type input "S"
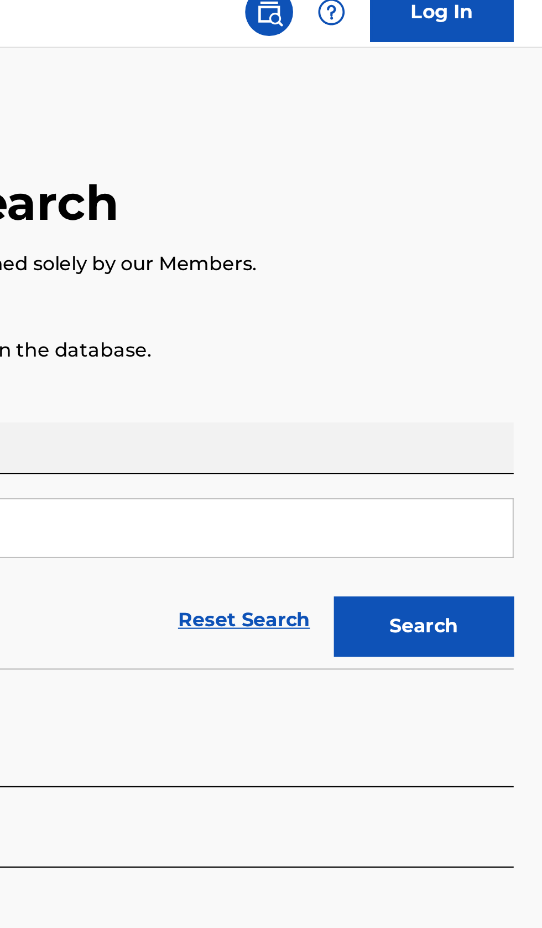
click at [508, 300] on button "Search" at bounding box center [487, 300] width 83 height 28
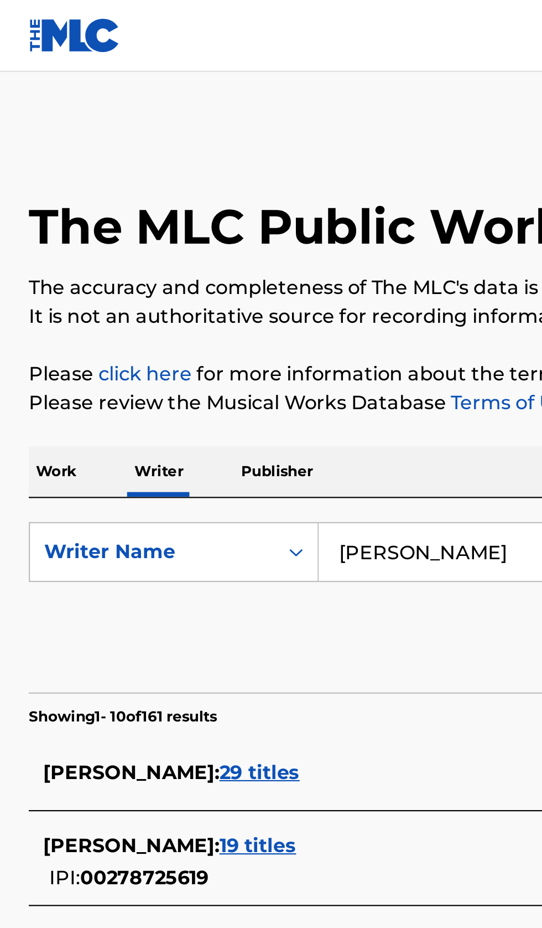
click at [235, 252] on input "Haydon Silvera" at bounding box center [337, 254] width 381 height 27
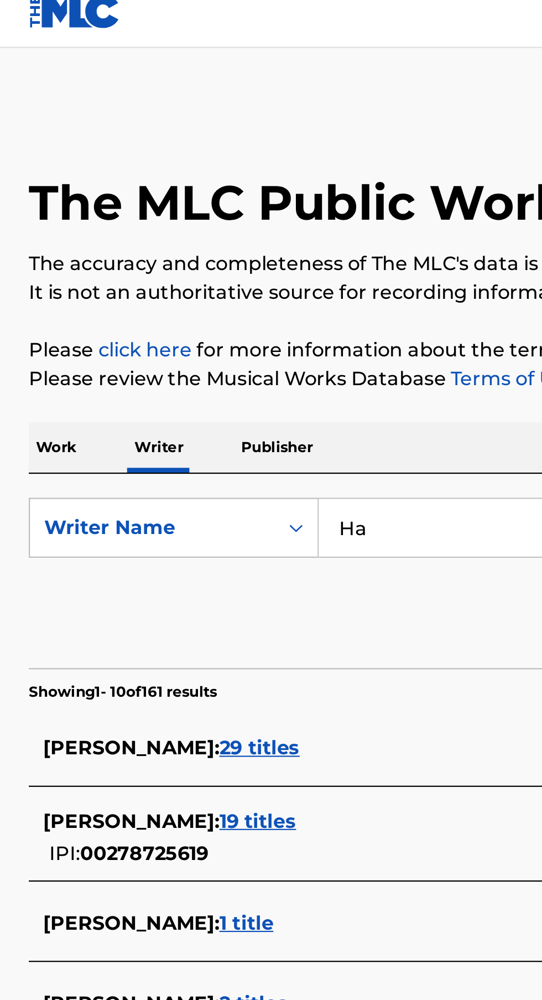
type input "H"
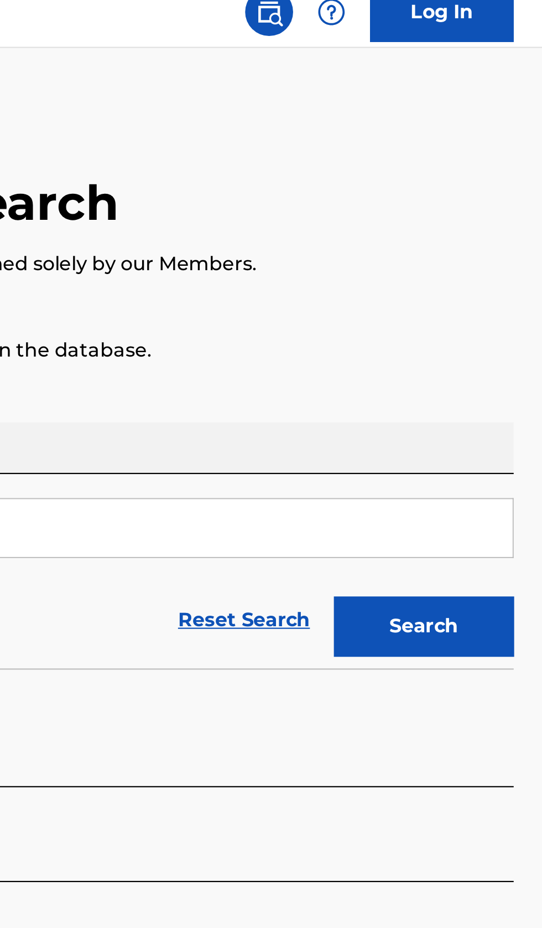
click at [507, 296] on button "Search" at bounding box center [487, 300] width 83 height 28
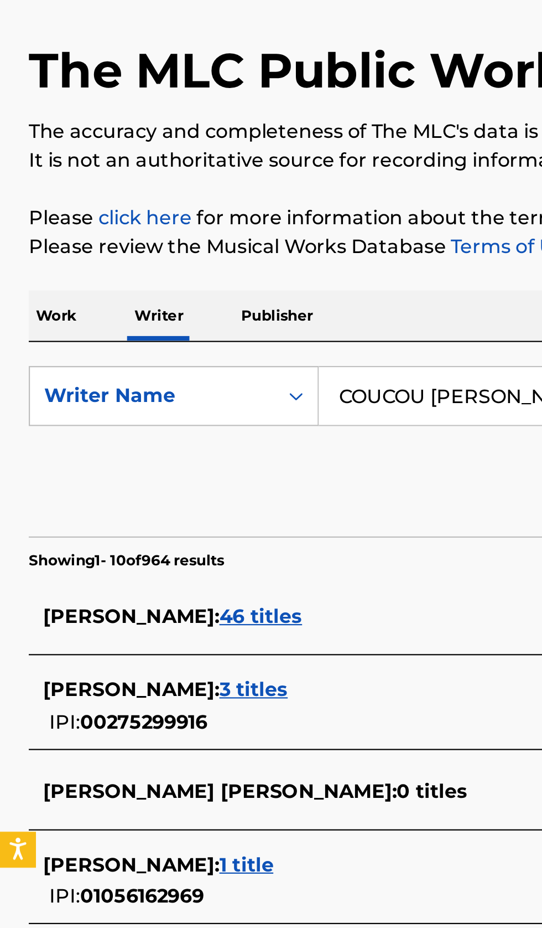
click at [244, 252] on input "COUCOU CHLOE" at bounding box center [337, 254] width 381 height 27
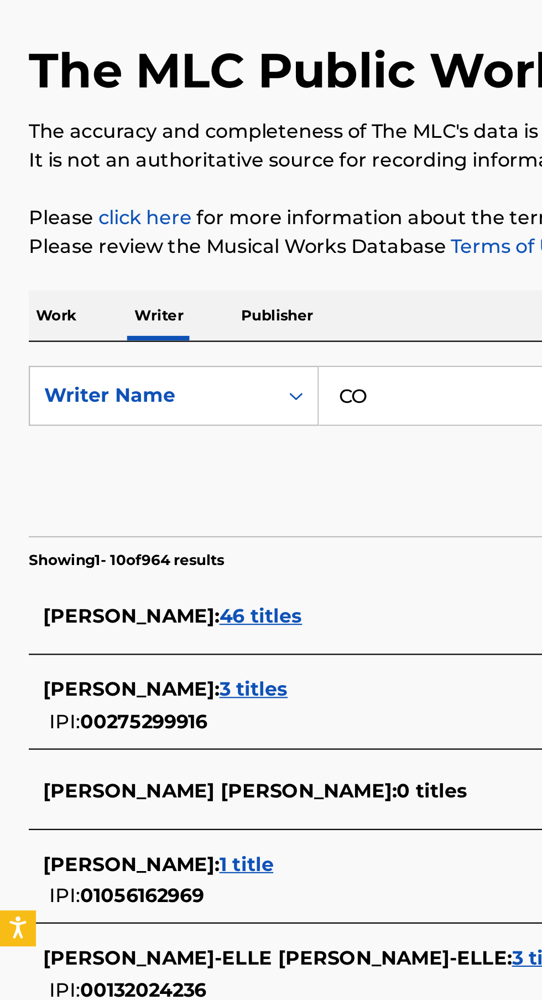
type input "C"
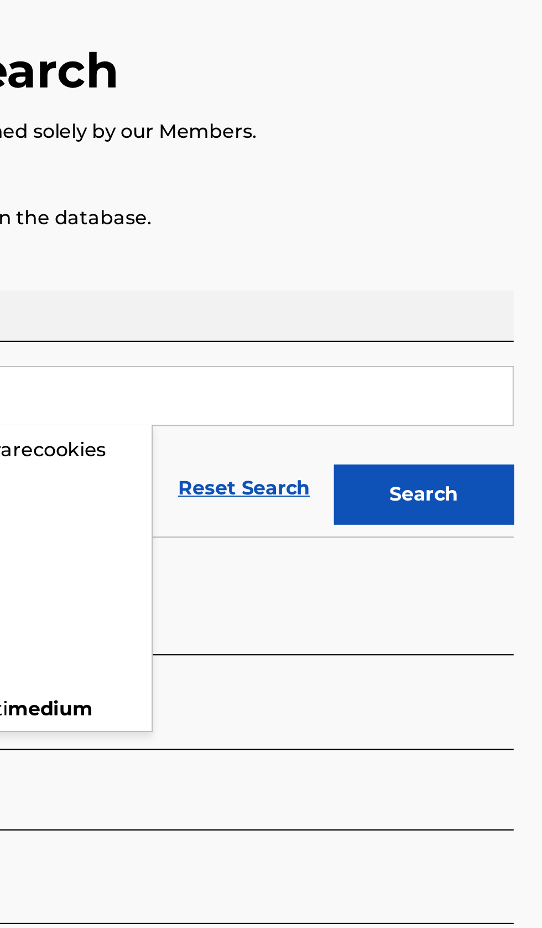
type input "Medium"
click at [514, 299] on button "Search" at bounding box center [487, 300] width 83 height 28
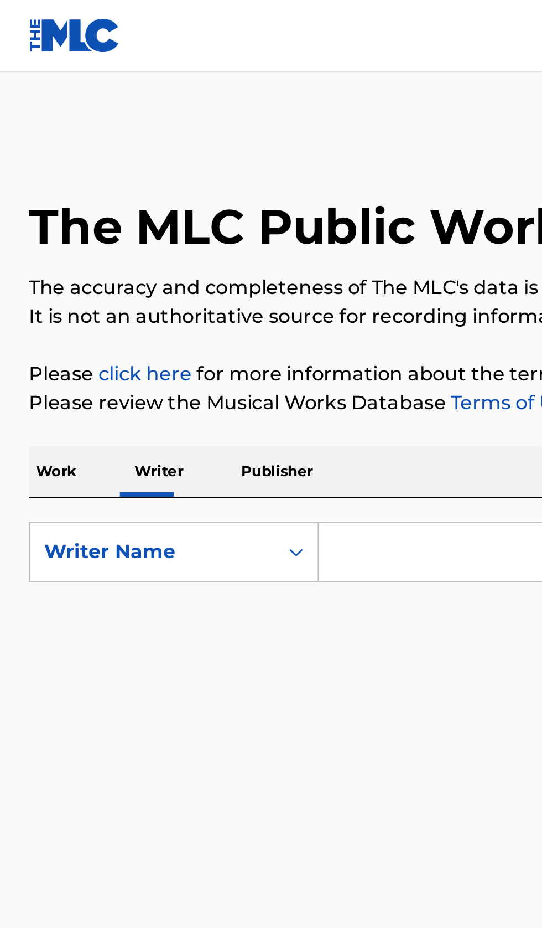
click at [182, 249] on input "Search Form" at bounding box center [337, 254] width 381 height 27
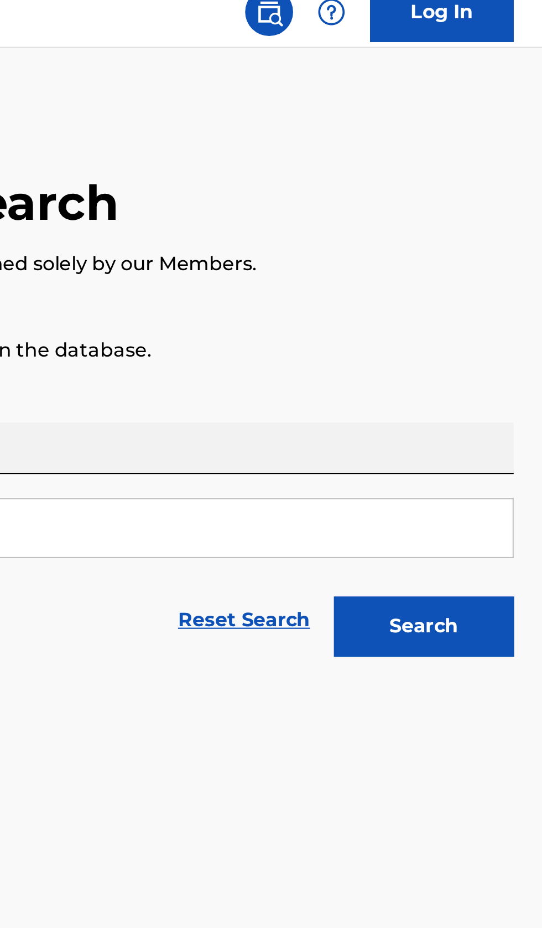
click at [498, 294] on button "Search" at bounding box center [487, 300] width 83 height 28
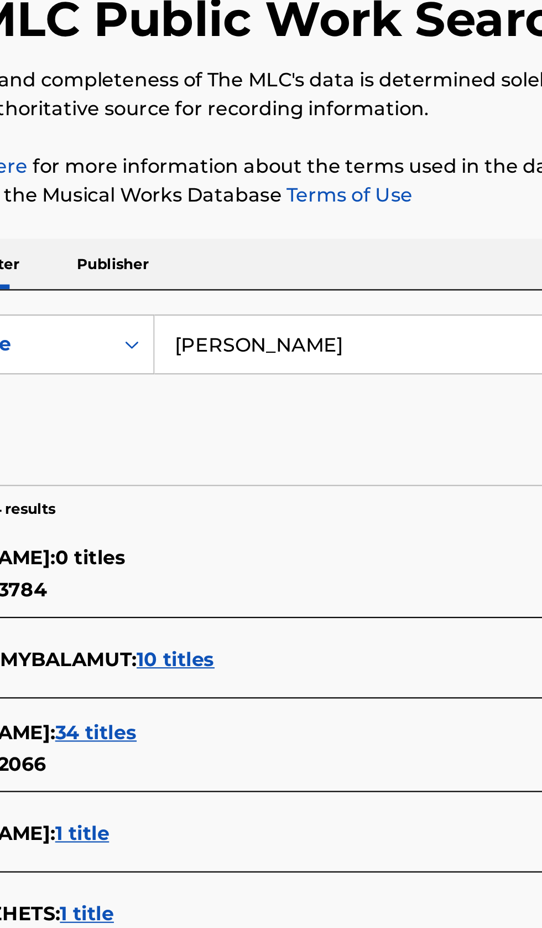
click at [284, 251] on input "Maksym Zaporozhets" at bounding box center [337, 254] width 381 height 27
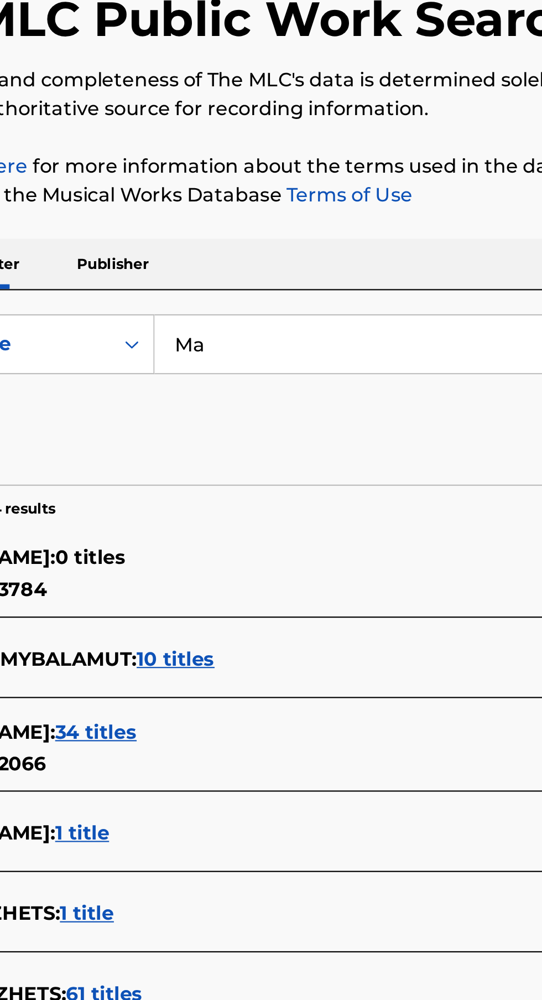
type input "M"
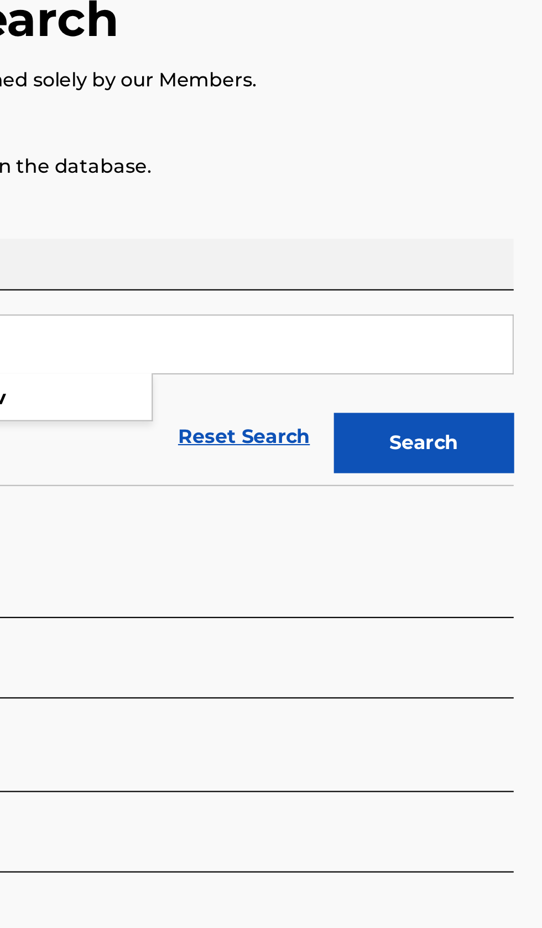
type input "Danil Korneev"
click at [509, 304] on button "Search" at bounding box center [487, 300] width 83 height 28
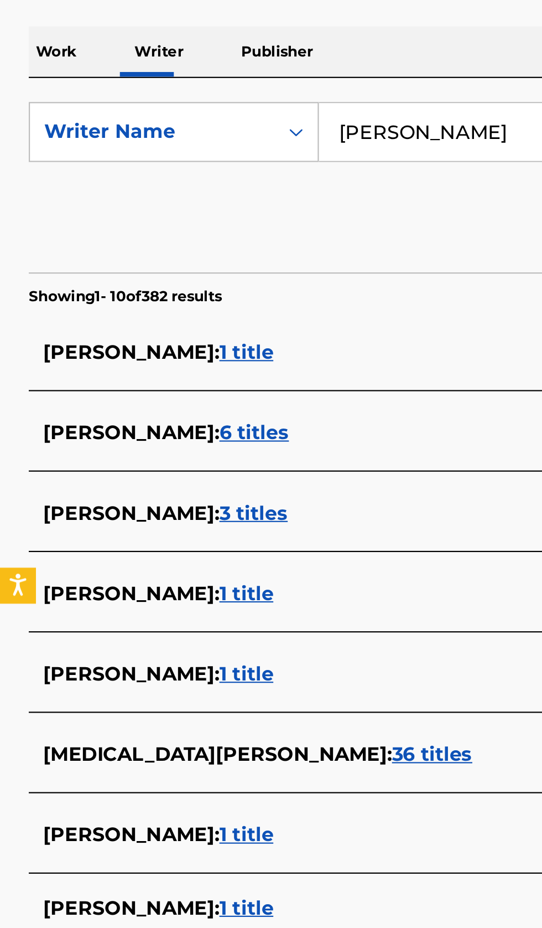
click at [101, 505] on span "DANIL OLEKSANDROVICH KORNEEV :" at bounding box center [60, 504] width 81 height 11
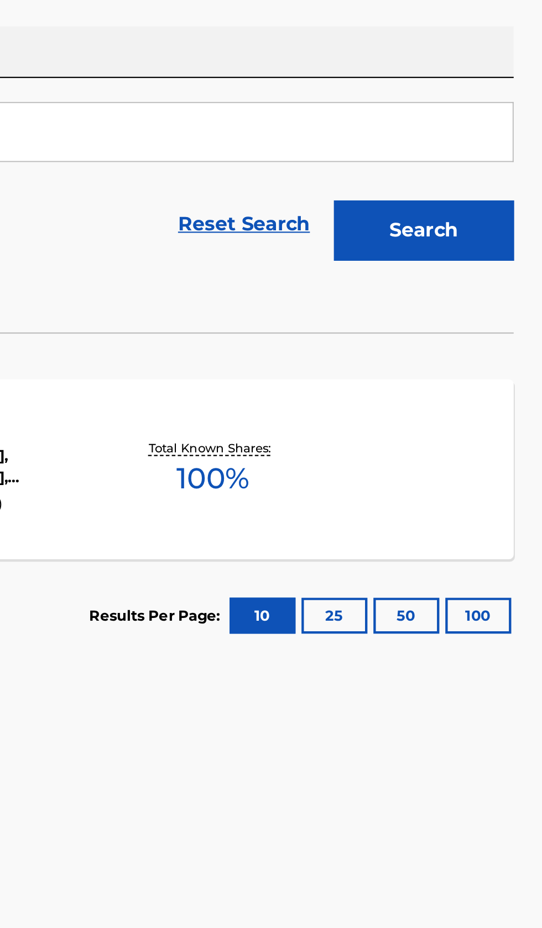
click at [457, 428] on div "HRUSTAL MLC Song Code : HB01HG ISWC : T3083843312 Writers ( 4 ) MIKHAIL VLADIMI…" at bounding box center [271, 410] width 516 height 83
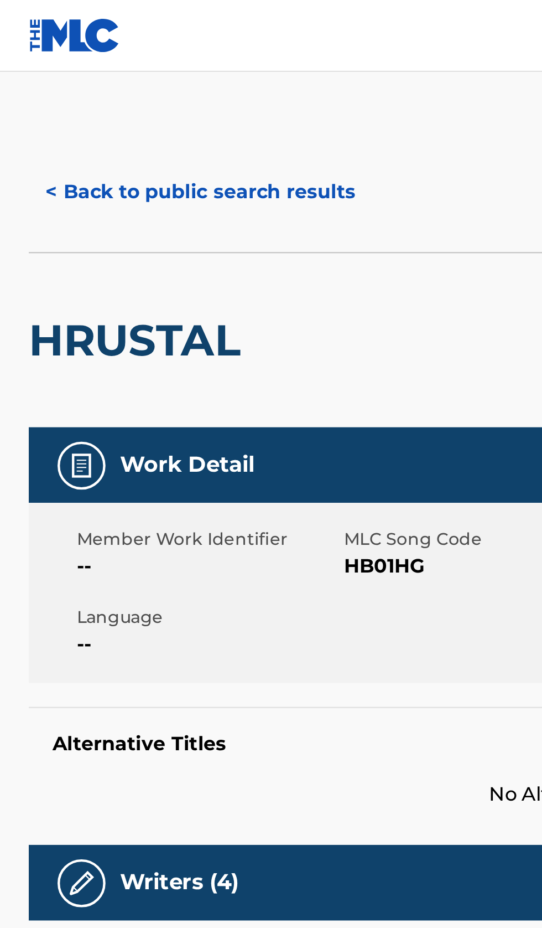
click at [117, 86] on button "< Back to public search results" at bounding box center [92, 89] width 159 height 28
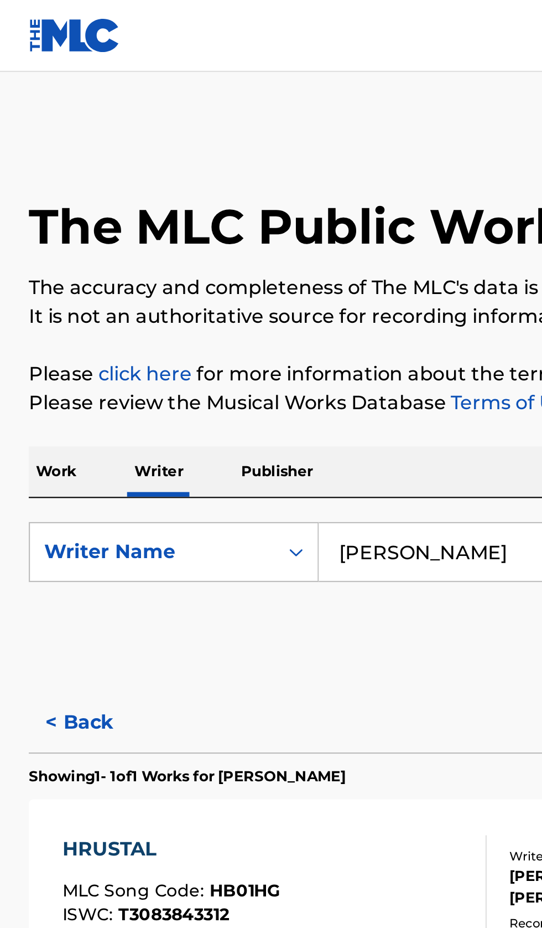
click at [234, 251] on input "Danil Korneev" at bounding box center [337, 254] width 381 height 27
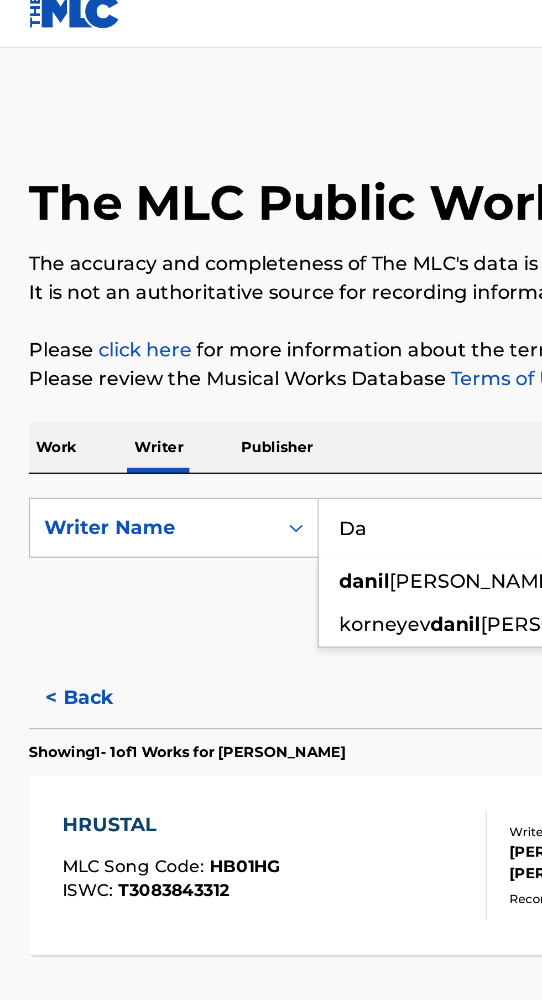
type input "D"
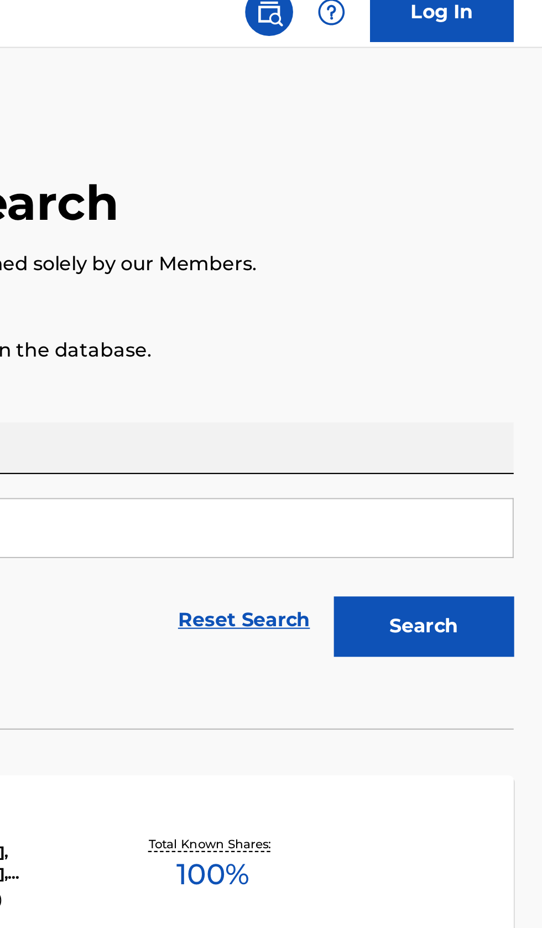
click at [493, 307] on button "Search" at bounding box center [487, 300] width 83 height 28
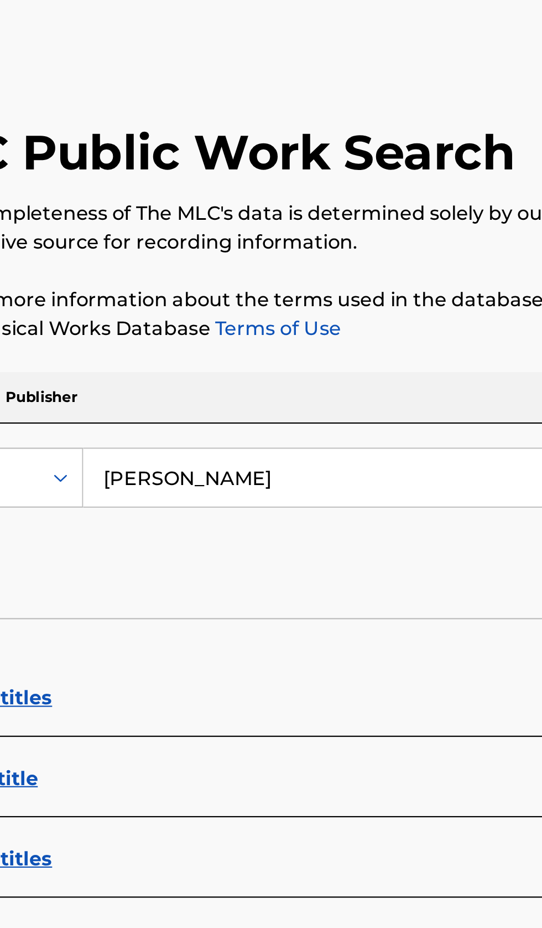
click at [330, 251] on input "Михайлина Полина Леонидовна" at bounding box center [337, 254] width 381 height 27
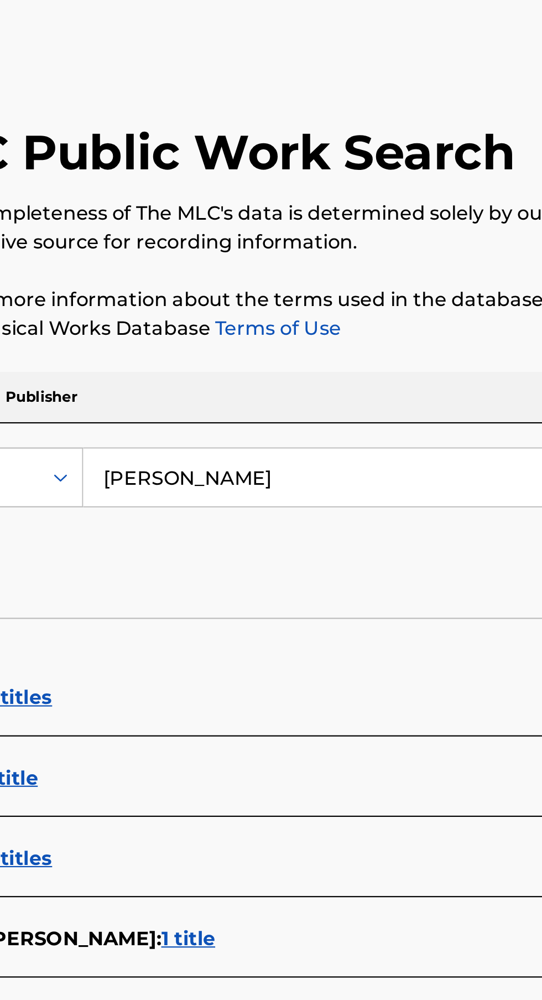
type input "М"
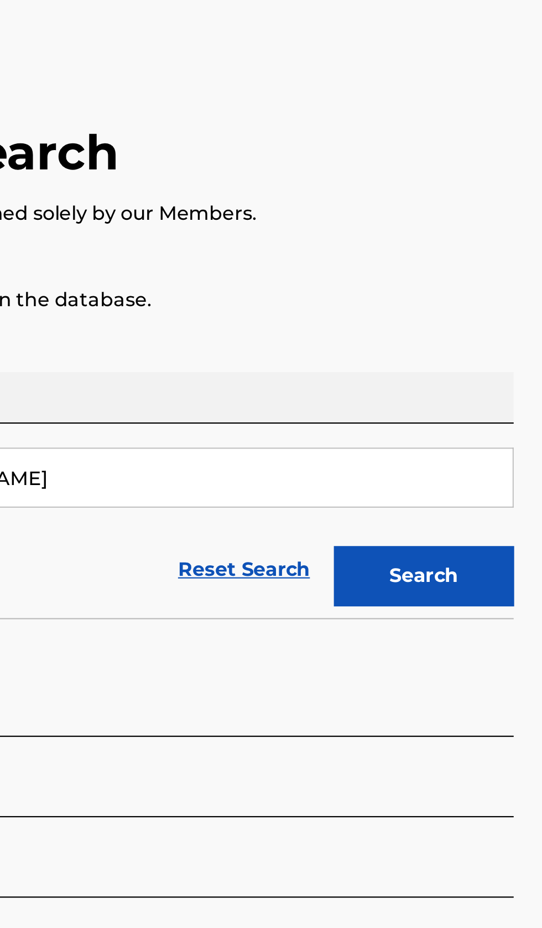
click at [515, 307] on button "Search" at bounding box center [487, 300] width 83 height 28
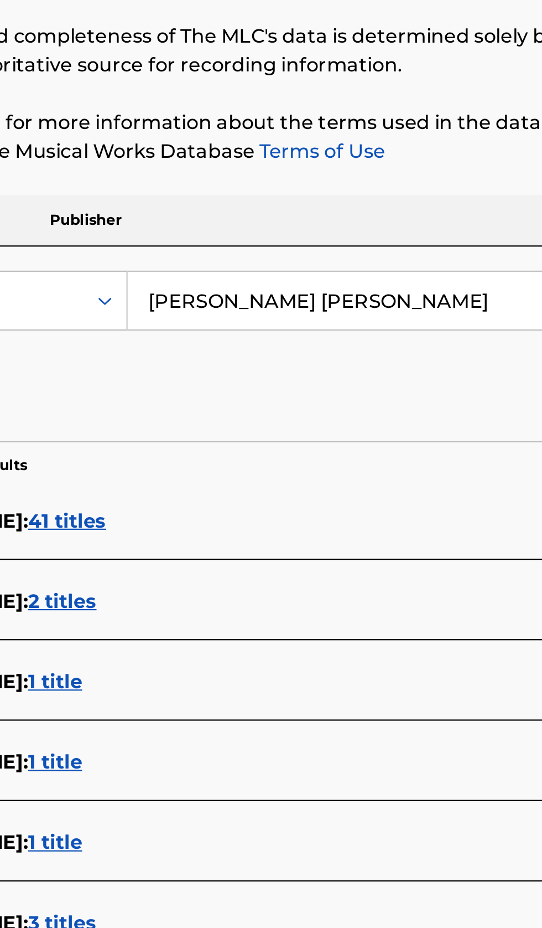
click at [320, 255] on input "Климанов Виктор Алексеевич" at bounding box center [337, 254] width 381 height 27
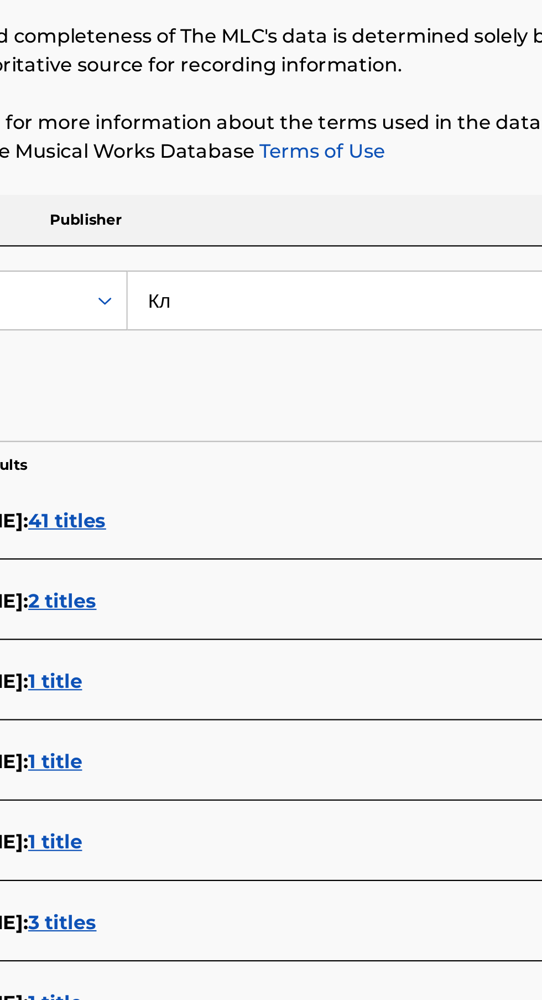
type input "К"
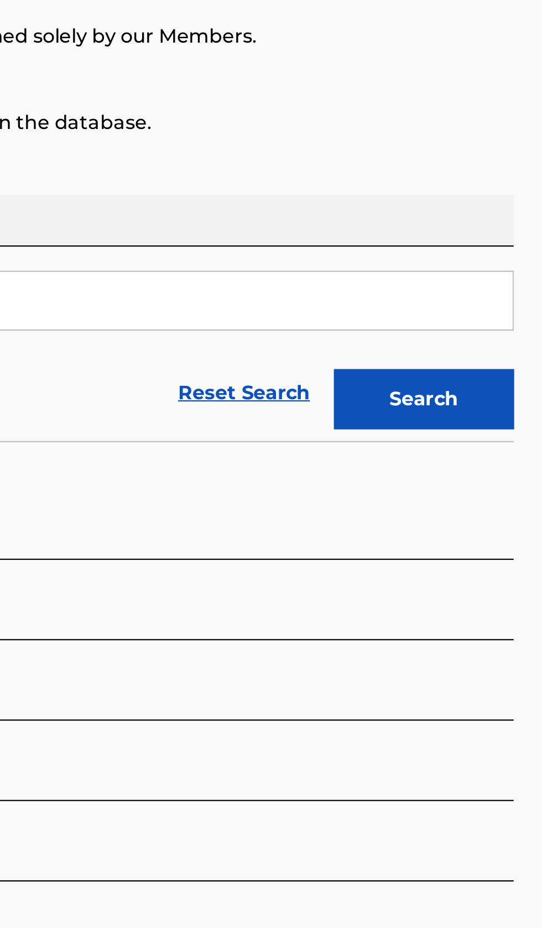
click at [492, 308] on button "Search" at bounding box center [487, 300] width 83 height 28
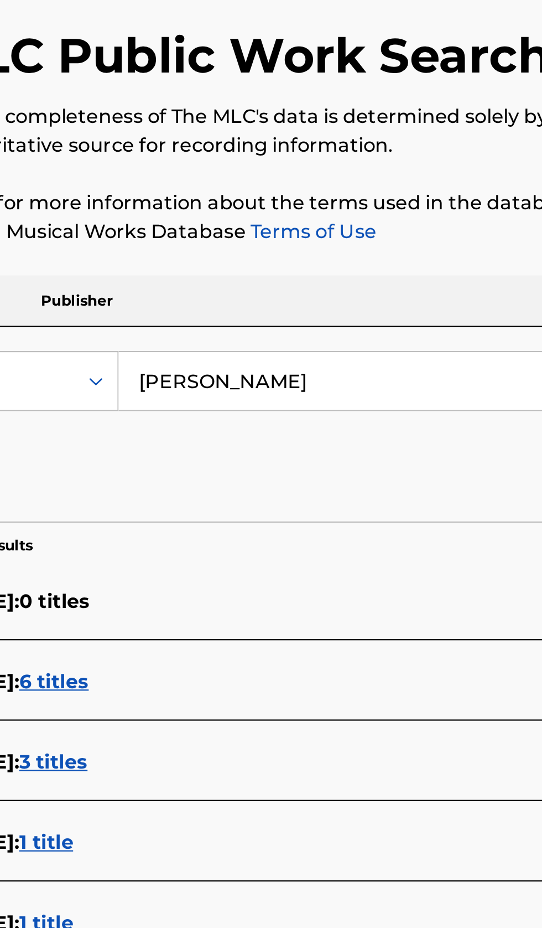
click at [314, 252] on input "Горин Александр Сергеевич" at bounding box center [337, 254] width 381 height 27
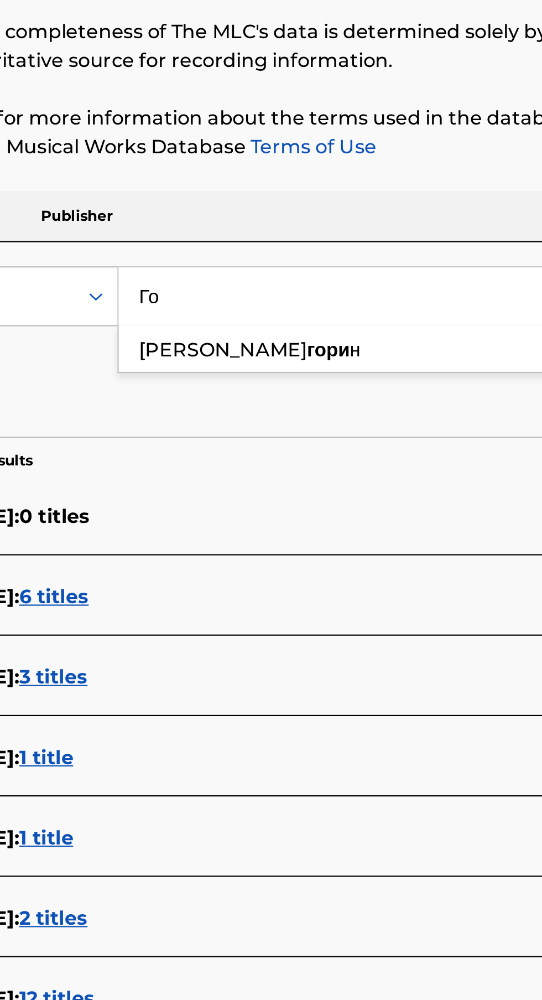
type input "Г"
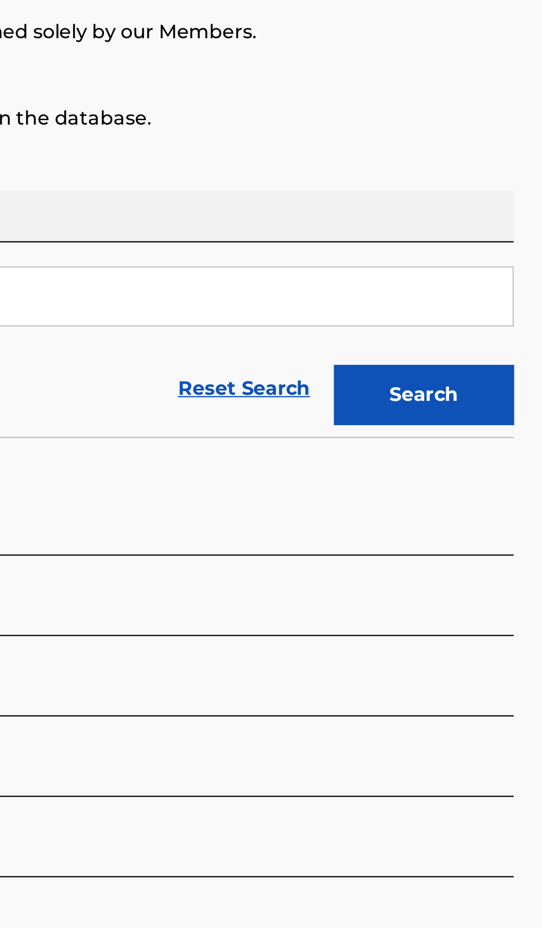
click at [502, 307] on button "Search" at bounding box center [487, 300] width 83 height 28
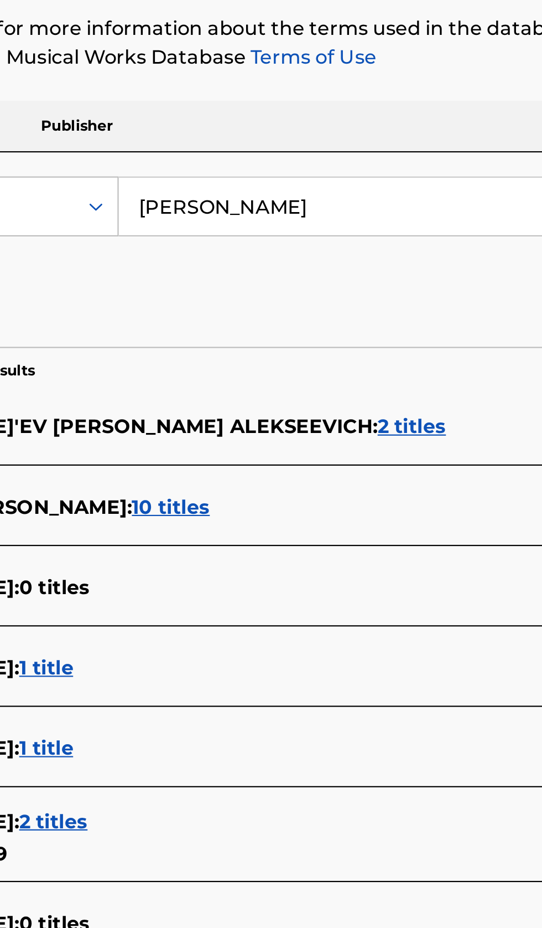
click at [309, 252] on input "Klimanov Viktor Alekseevich" at bounding box center [337, 254] width 381 height 27
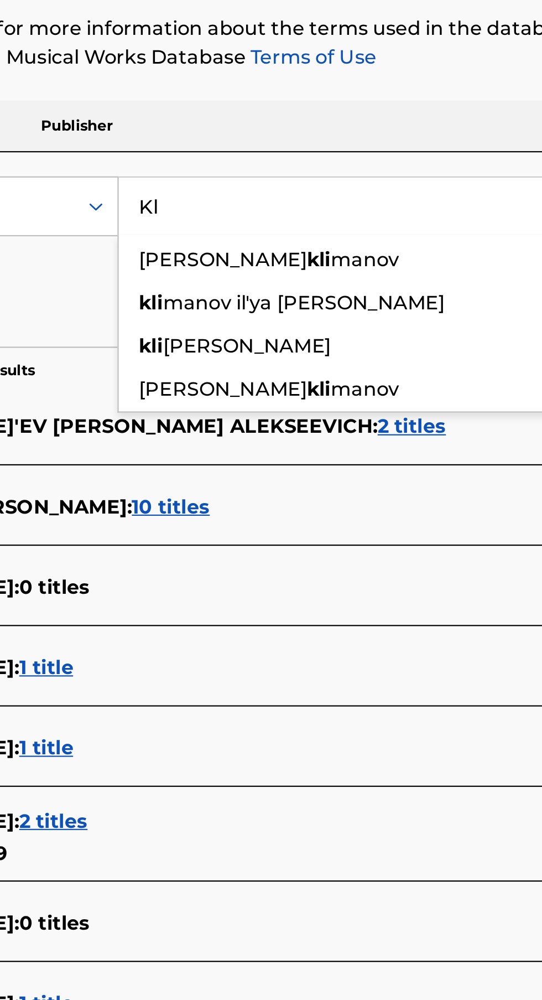
type input "K"
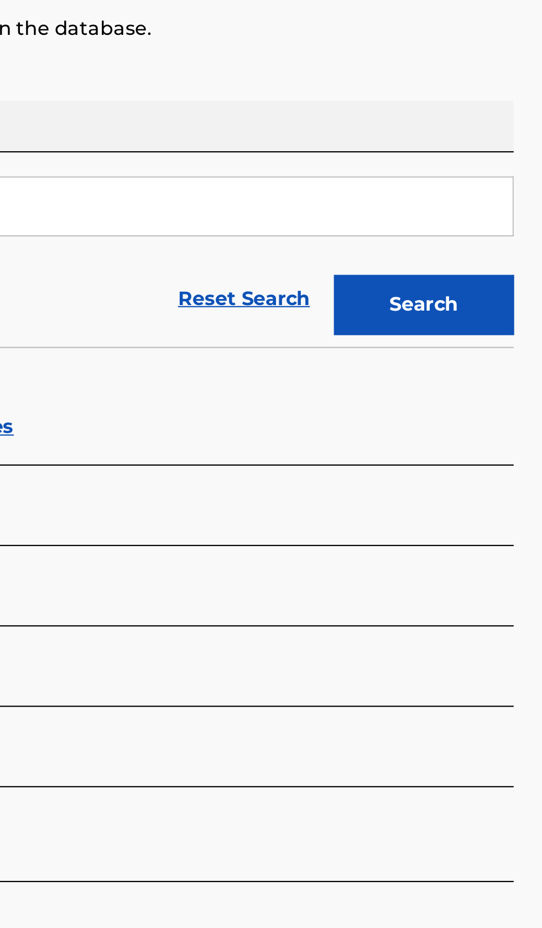
click at [510, 312] on button "Search" at bounding box center [487, 300] width 83 height 28
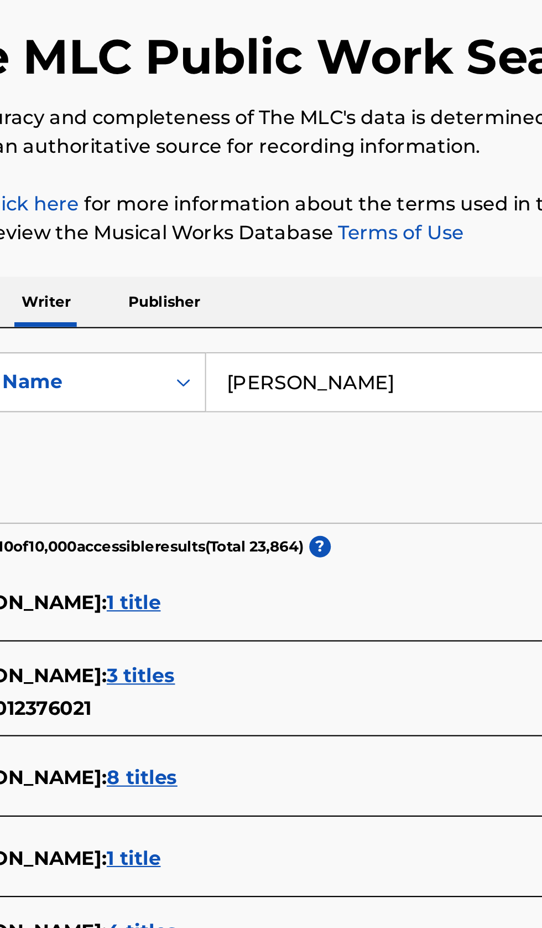
click at [294, 249] on input "Gorin Alexander Sergeevich" at bounding box center [337, 254] width 381 height 27
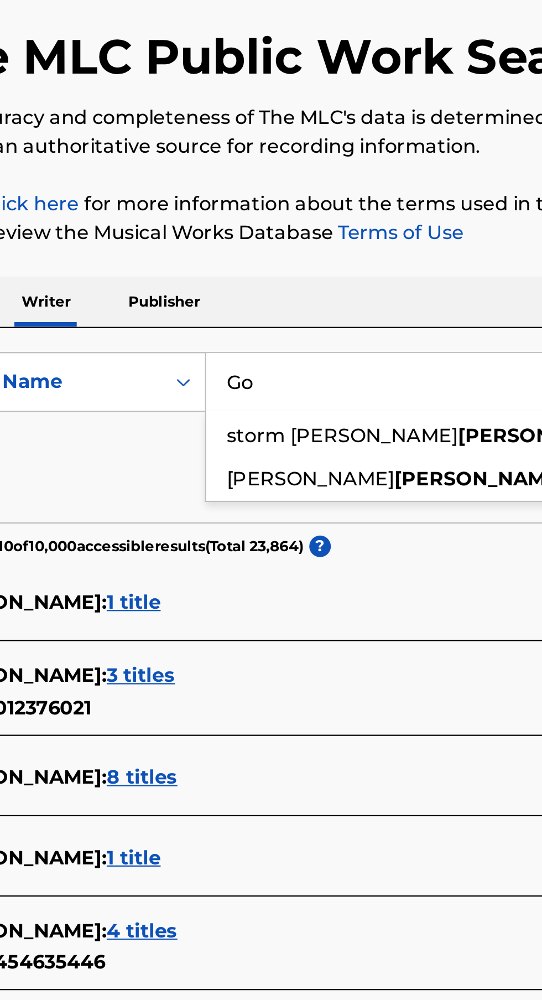
type input "G"
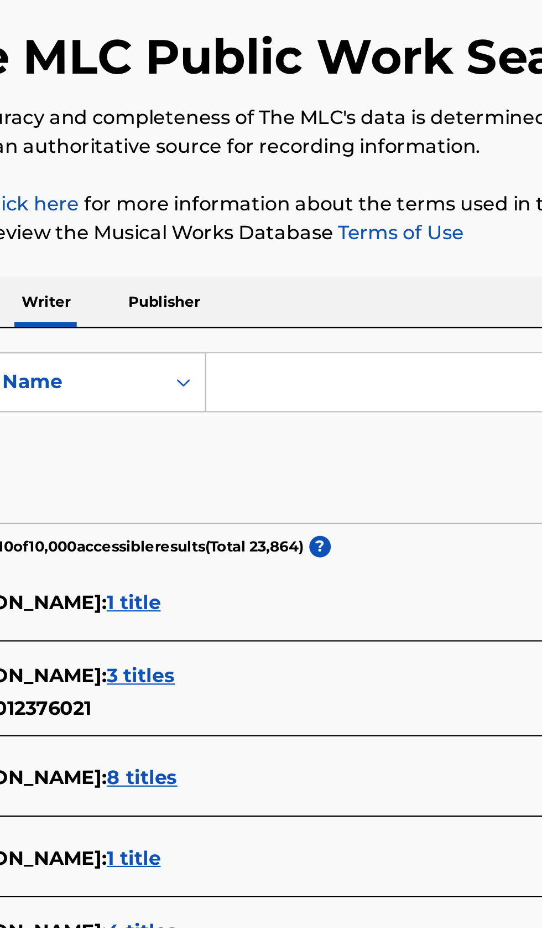
click at [257, 234] on div "SearchWithCriteriaebe703d4-a6eb-4e02-b12e-bd1fe4de328f Writer Name Reset Search…" at bounding box center [271, 275] width 516 height 90
click at [236, 253] on input "Search Form" at bounding box center [337, 254] width 381 height 27
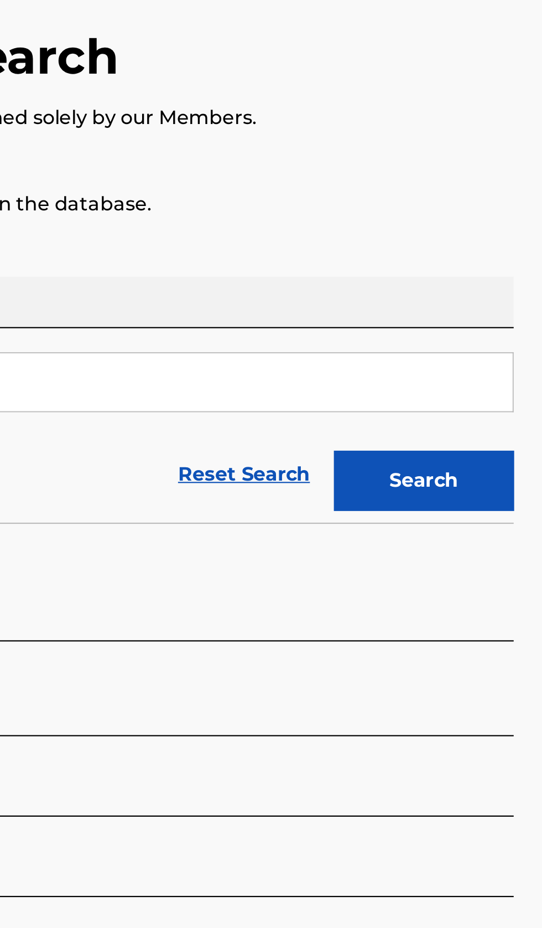
type input "Mikhailina Polina Leonidovna"
click at [512, 299] on button "Search" at bounding box center [487, 300] width 83 height 28
